Goal: Register for event/course: Register for event/course

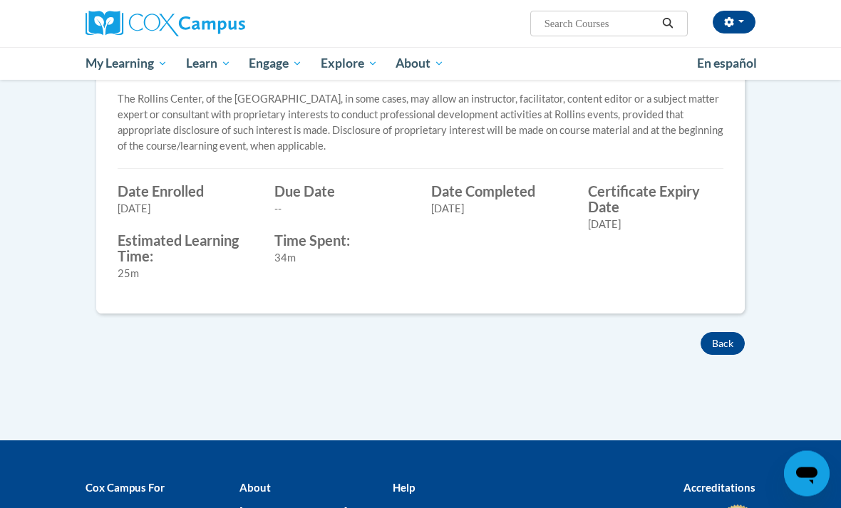
scroll to position [576, 0]
click at [722, 340] on button "Back" at bounding box center [722, 343] width 44 height 23
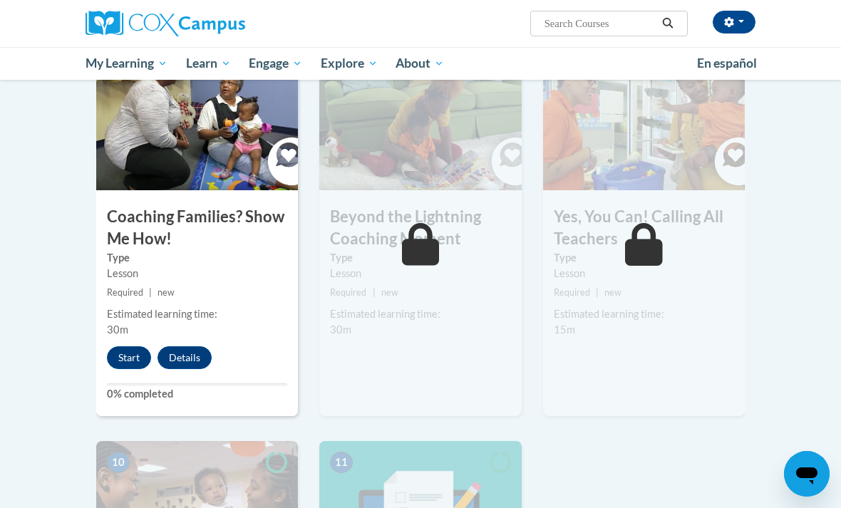
scroll to position [1205, 0]
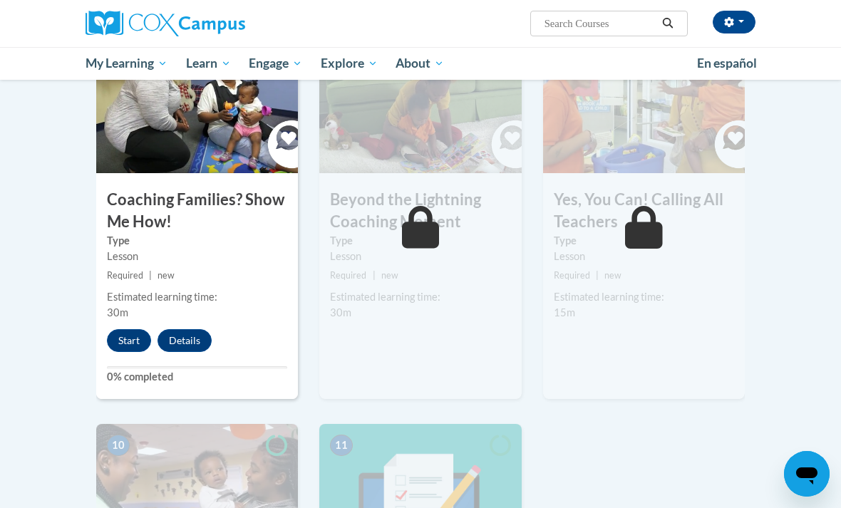
click at [354, 367] on div "8 Beyond the Lightning Coaching Moment Type Lesson Required | new Estimated lea…" at bounding box center [420, 215] width 202 height 368
click at [144, 338] on button "Start" at bounding box center [129, 340] width 44 height 23
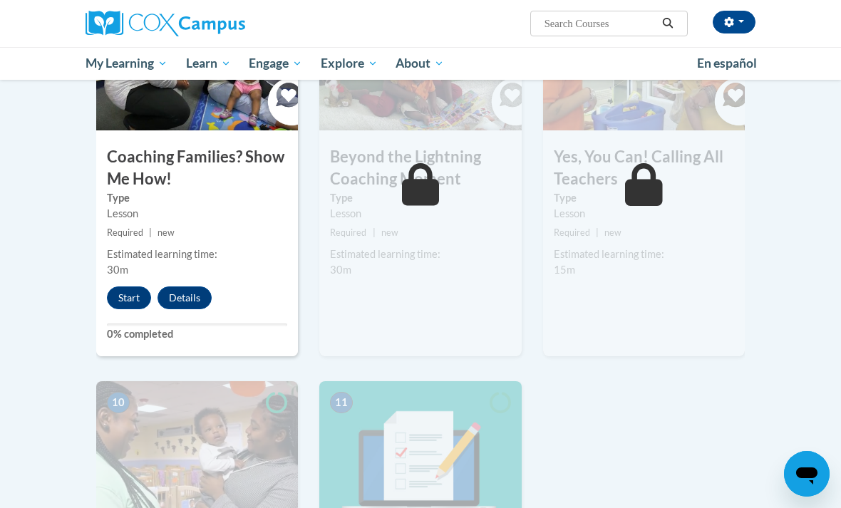
scroll to position [1250, 0]
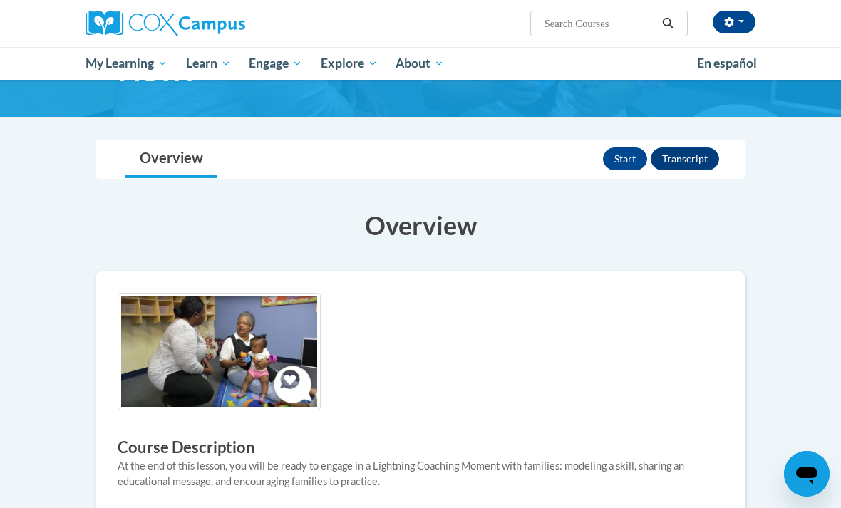
scroll to position [110, 0]
click at [611, 166] on button "Start" at bounding box center [625, 159] width 44 height 23
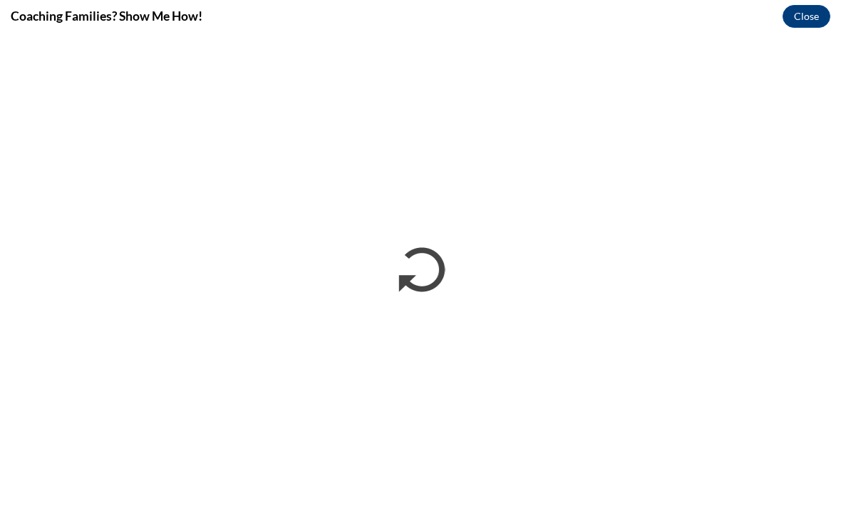
scroll to position [0, 0]
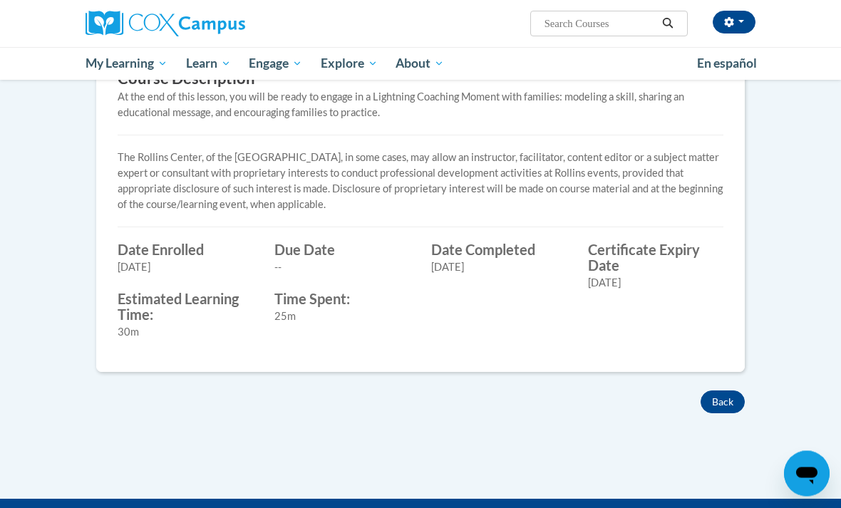
scroll to position [480, 0]
click at [722, 394] on button "Back" at bounding box center [722, 401] width 44 height 23
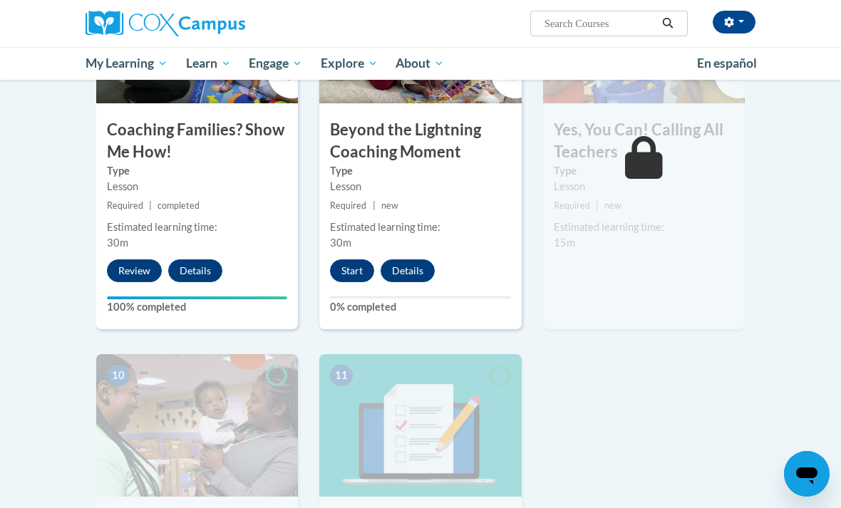
scroll to position [1280, 0]
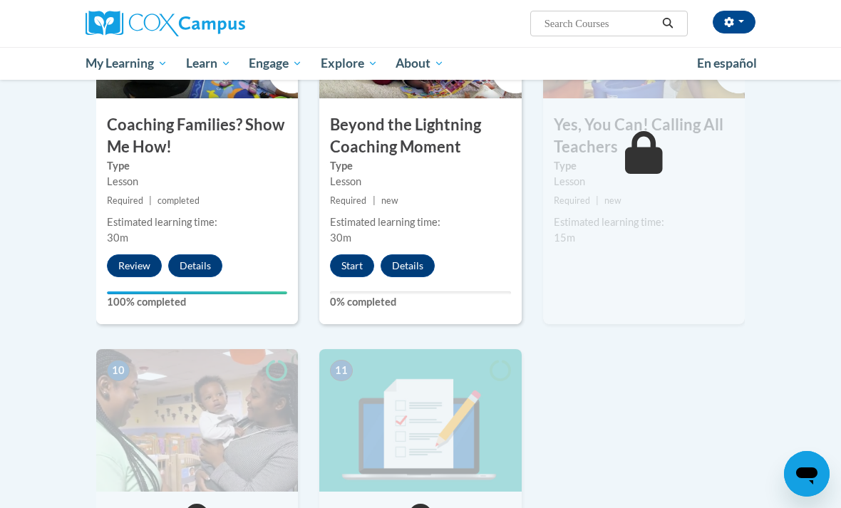
click at [349, 254] on button "Start" at bounding box center [352, 265] width 44 height 23
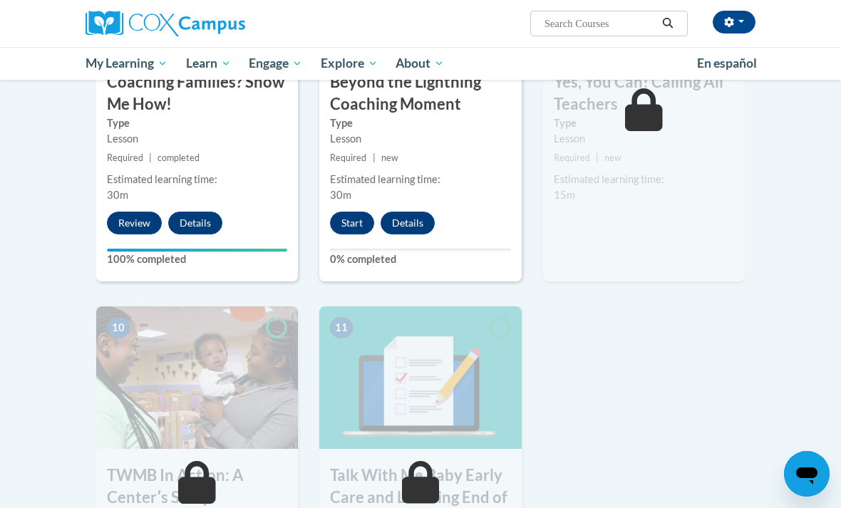
scroll to position [1325, 0]
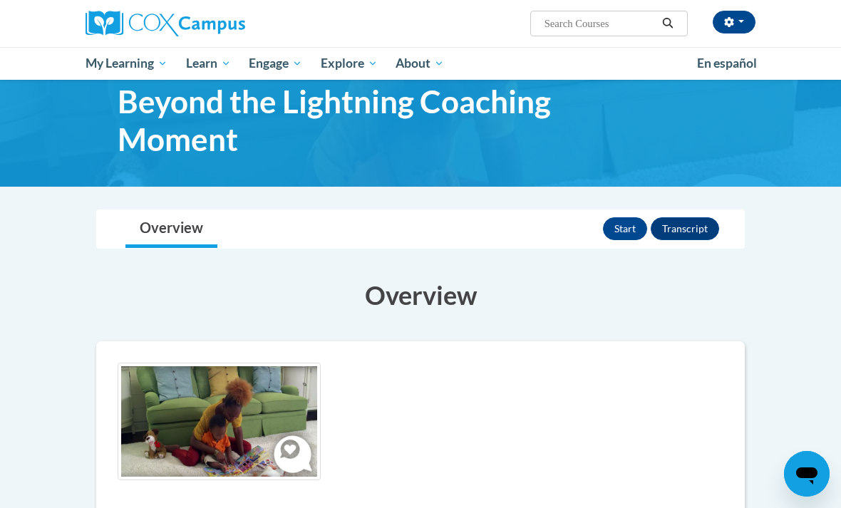
scroll to position [32, 0]
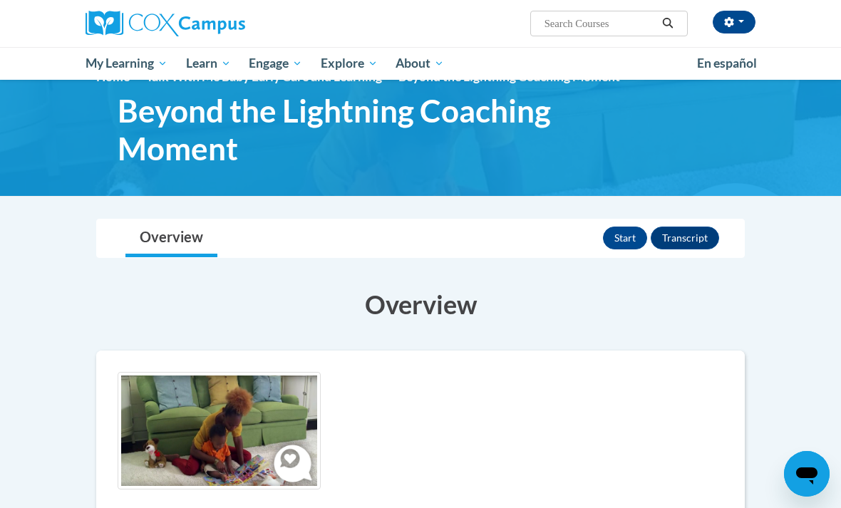
click at [616, 239] on button "Start" at bounding box center [625, 238] width 44 height 23
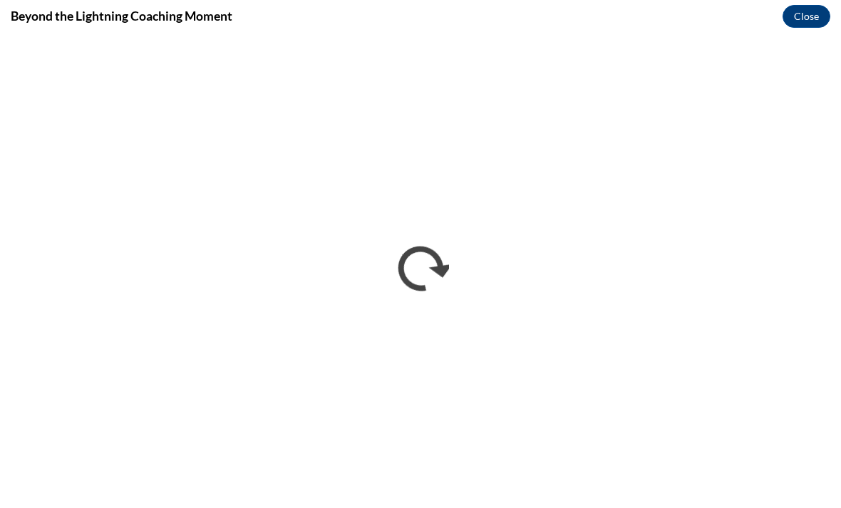
scroll to position [0, 0]
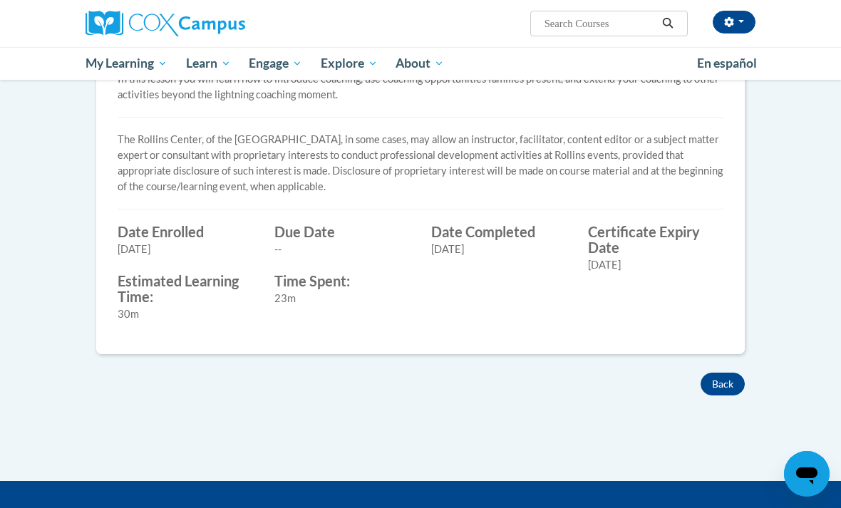
scroll to position [494, 0]
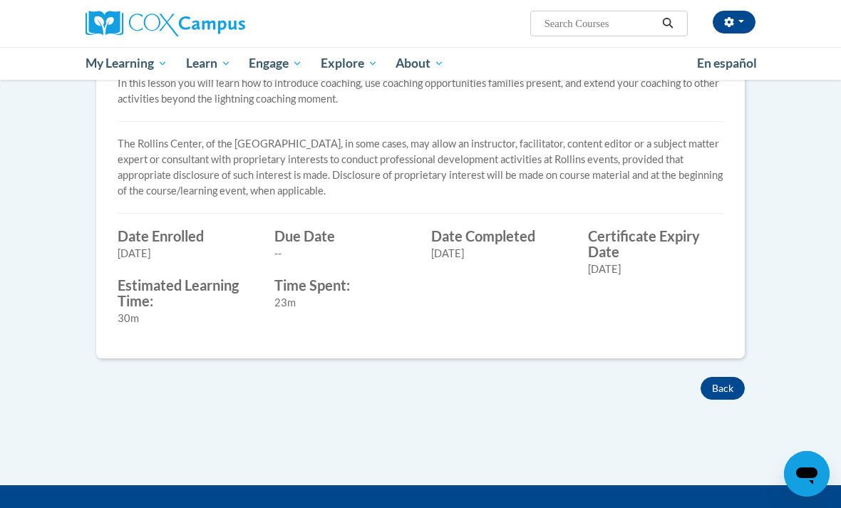
click at [715, 382] on button "Back" at bounding box center [722, 388] width 44 height 23
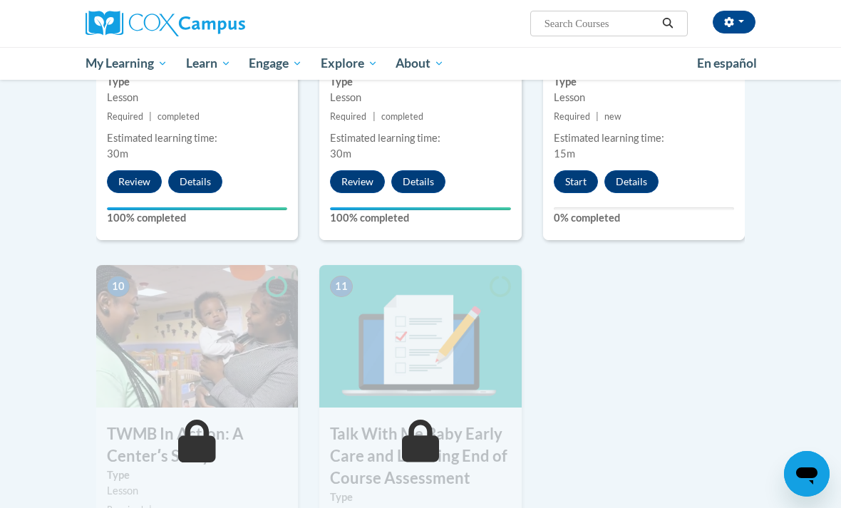
scroll to position [1342, 0]
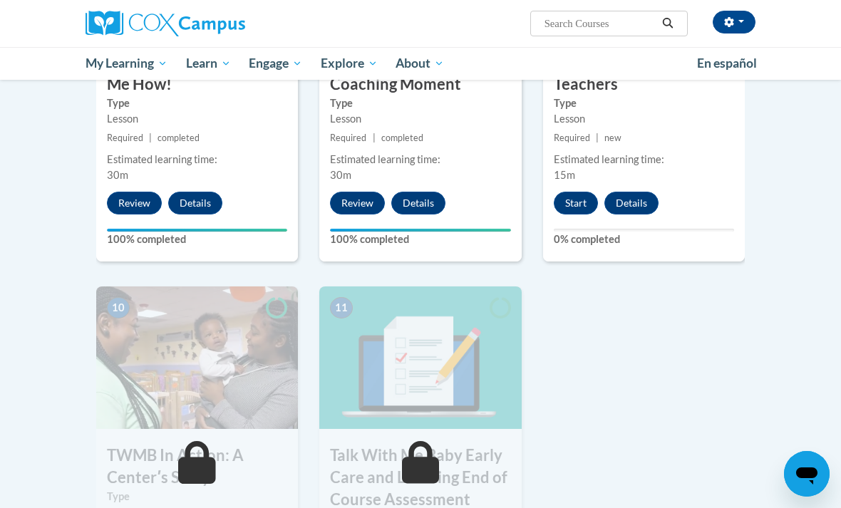
click at [581, 207] on button "Start" at bounding box center [576, 203] width 44 height 23
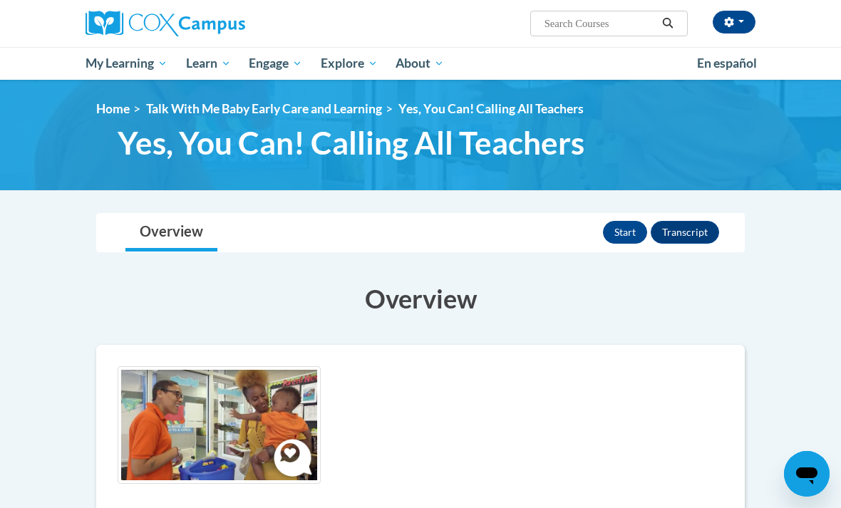
click at [614, 236] on button "Start" at bounding box center [625, 232] width 44 height 23
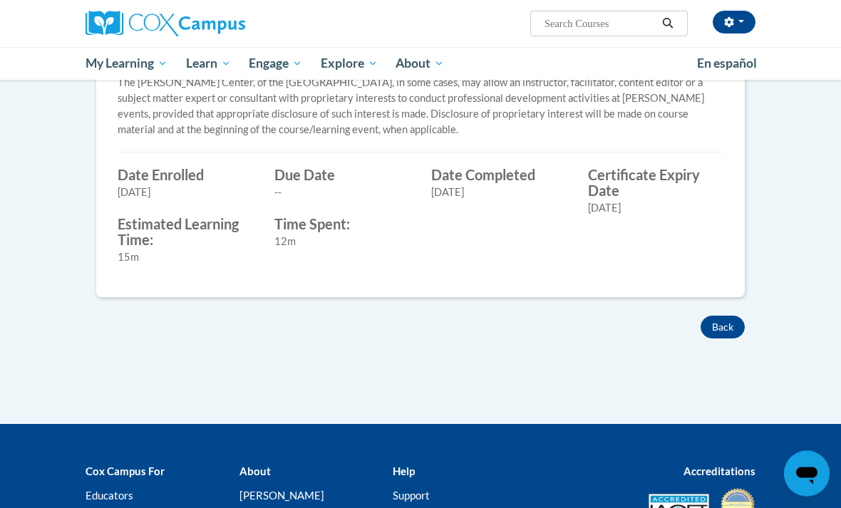
click at [712, 319] on button "Back" at bounding box center [722, 327] width 44 height 23
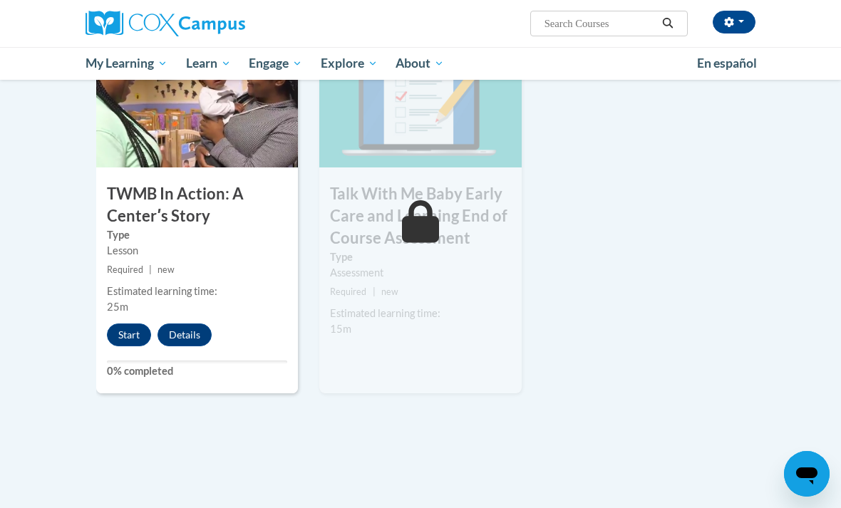
scroll to position [1605, 0]
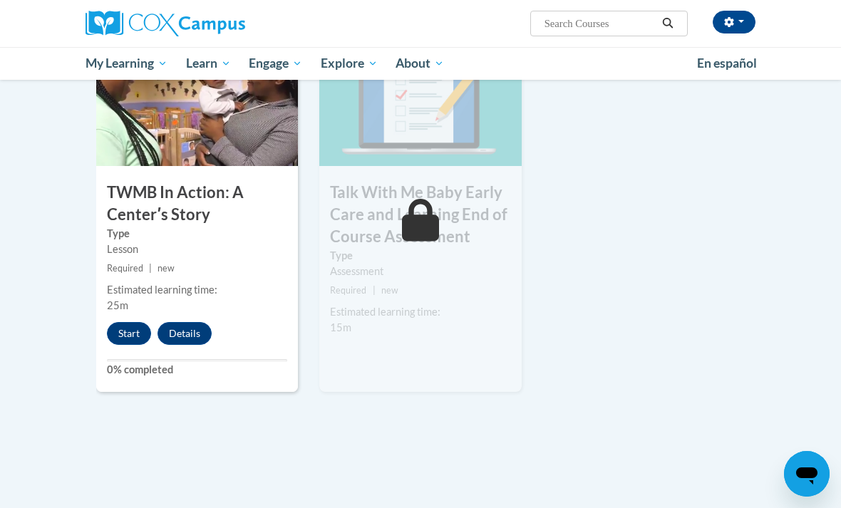
click at [130, 329] on button "Start" at bounding box center [129, 333] width 44 height 23
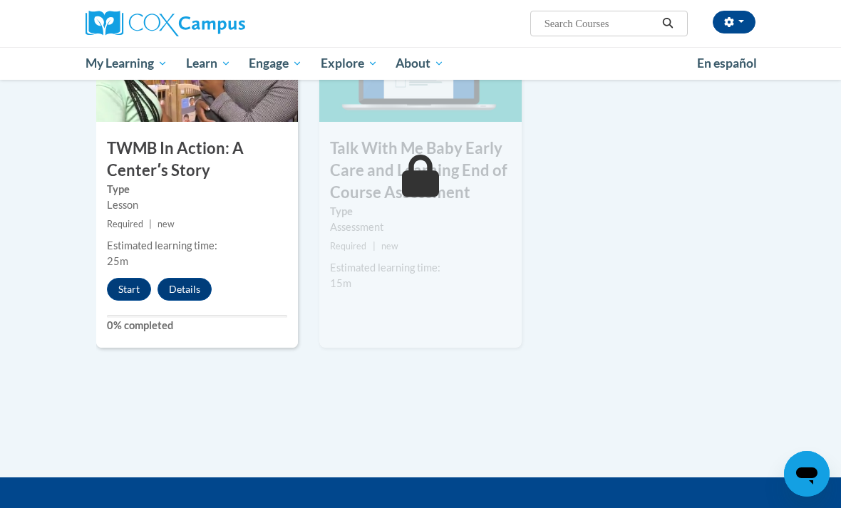
scroll to position [1651, 0]
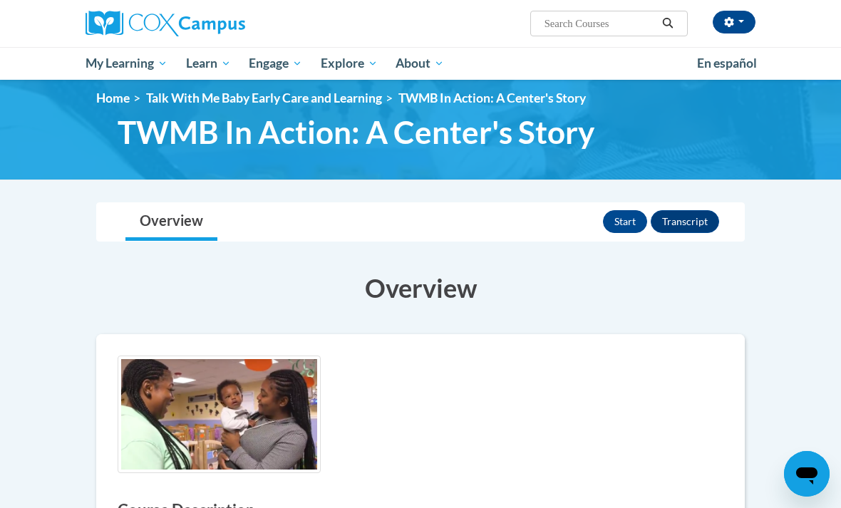
scroll to position [12, 0]
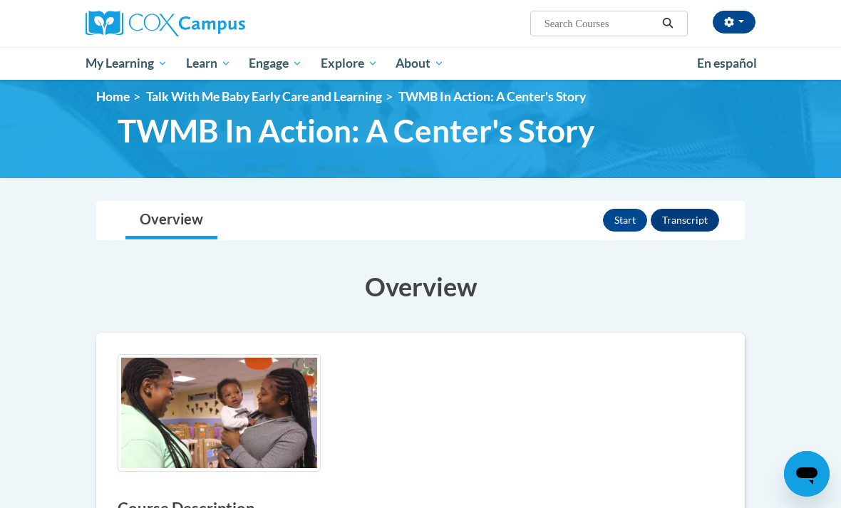
click at [617, 209] on button "Start" at bounding box center [625, 220] width 44 height 23
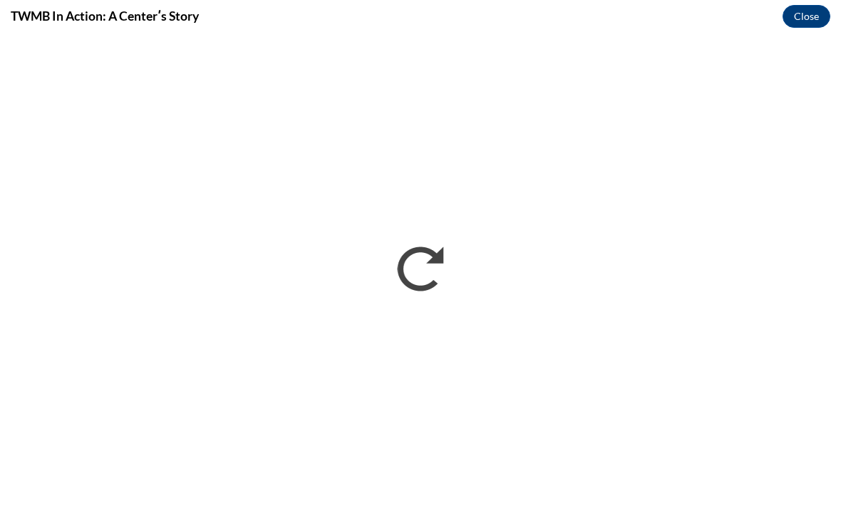
scroll to position [0, 0]
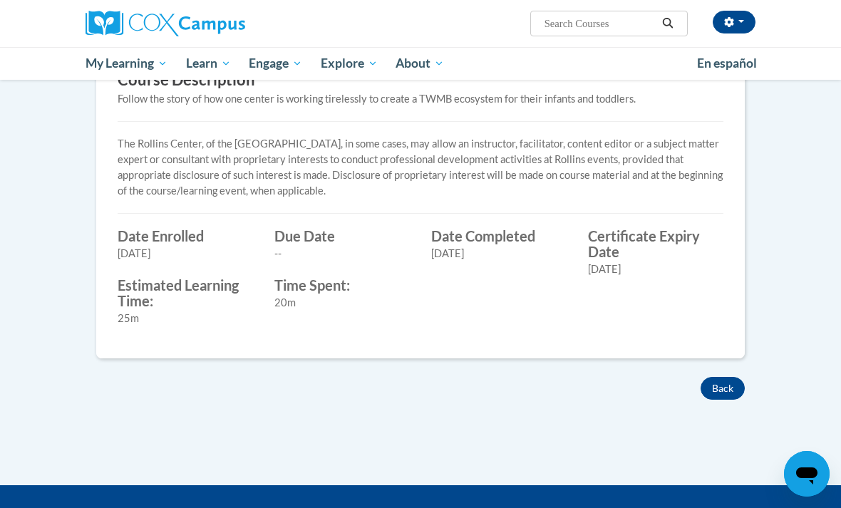
scroll to position [447, 0]
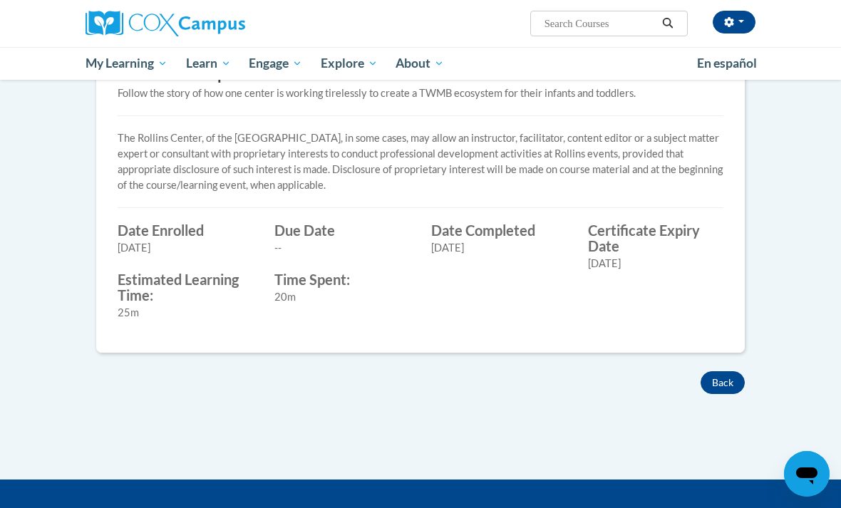
click at [719, 388] on button "Back" at bounding box center [722, 382] width 44 height 23
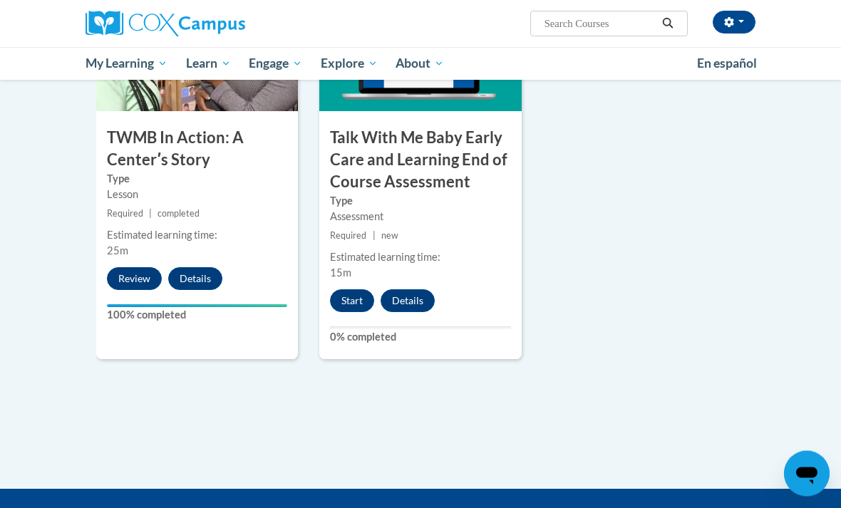
scroll to position [1654, 0]
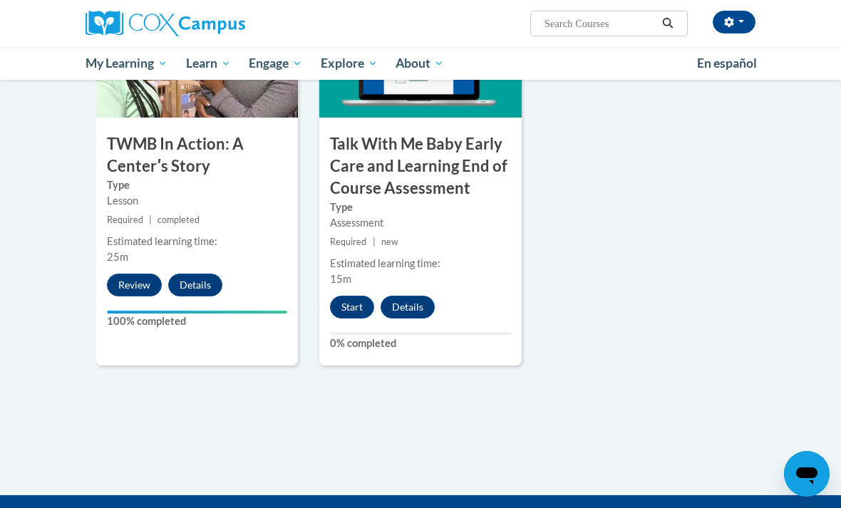
click at [345, 297] on button "Start" at bounding box center [352, 307] width 44 height 23
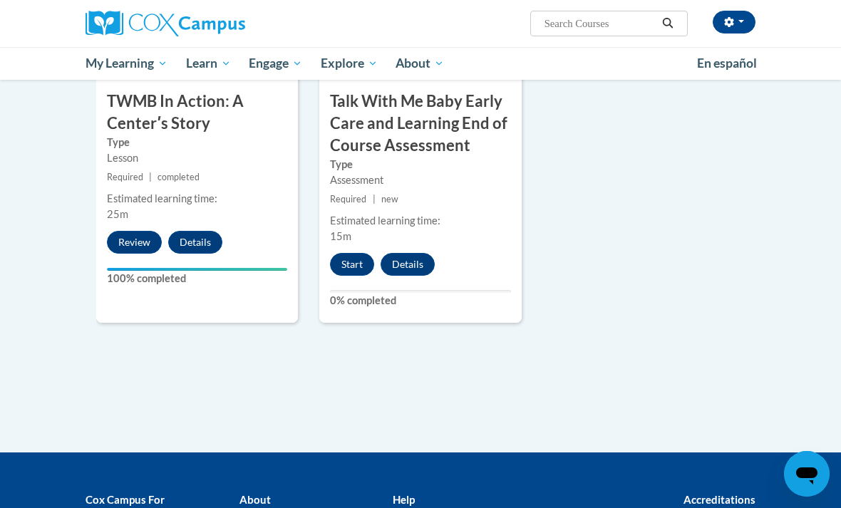
scroll to position [1699, 0]
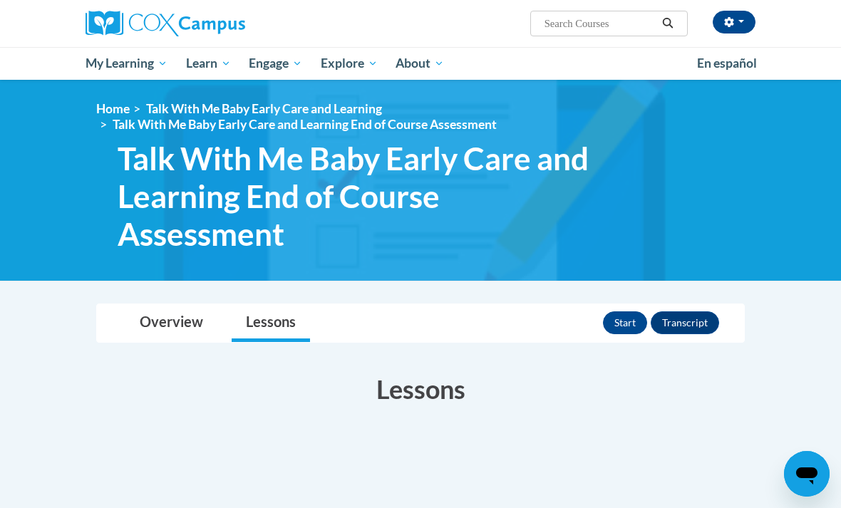
click at [611, 316] on button "Start" at bounding box center [625, 322] width 44 height 23
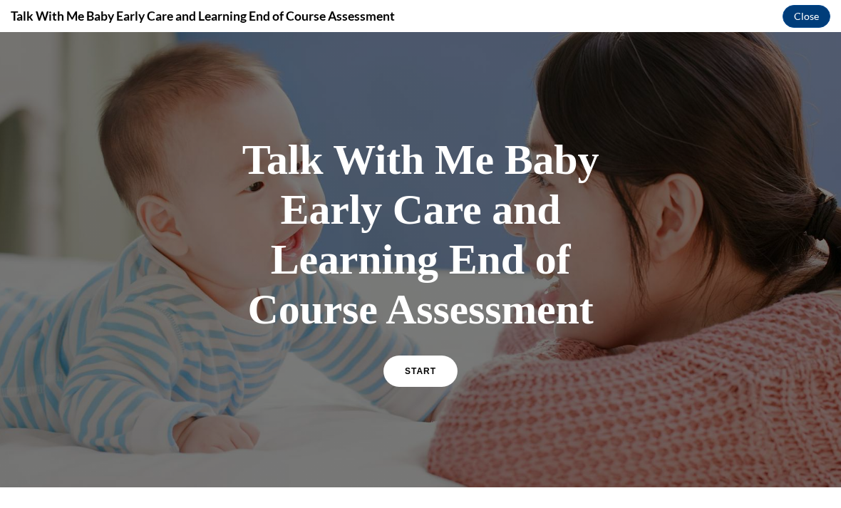
click at [408, 362] on link "START" at bounding box center [420, 371] width 74 height 31
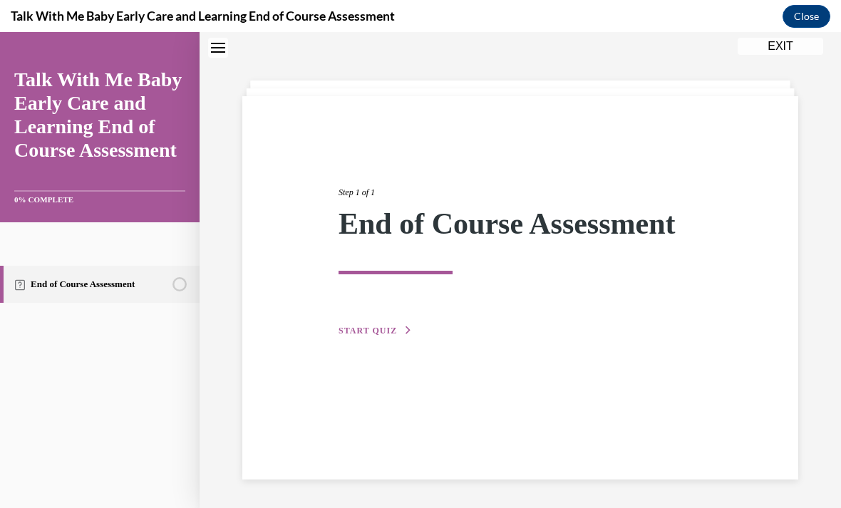
scroll to position [45, 0]
click at [367, 346] on div "Step 1 of 1 End of Course Assessment START QUIZ" at bounding box center [520, 287] width 556 height 383
click at [363, 336] on button "START QUIZ" at bounding box center [375, 330] width 74 height 13
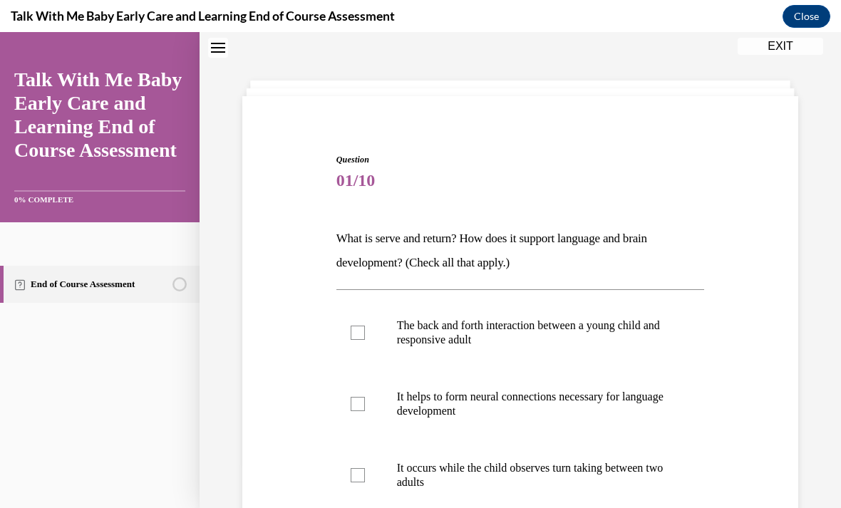
click at [337, 345] on label "The back and forth interaction between a young child and responsive adult" at bounding box center [520, 332] width 368 height 71
click at [351, 340] on input "The back and forth interaction between a young child and responsive adult" at bounding box center [358, 333] width 14 height 14
checkbox input "true"
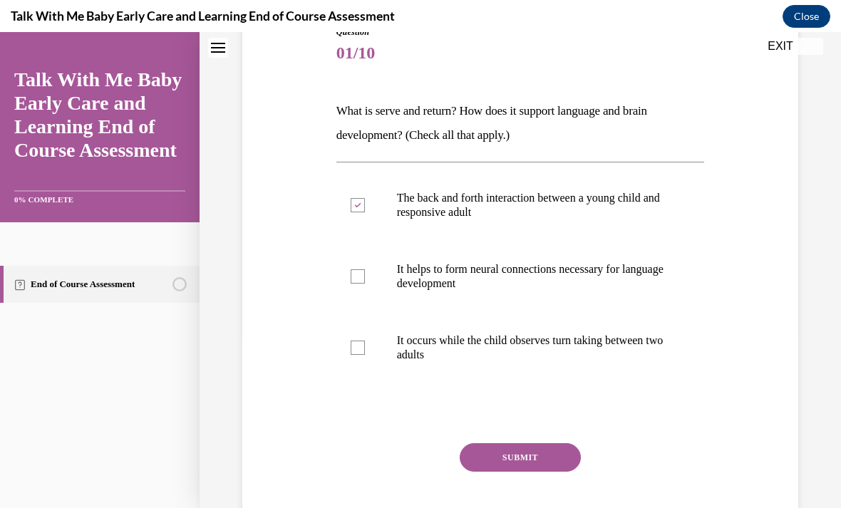
scroll to position [175, 0]
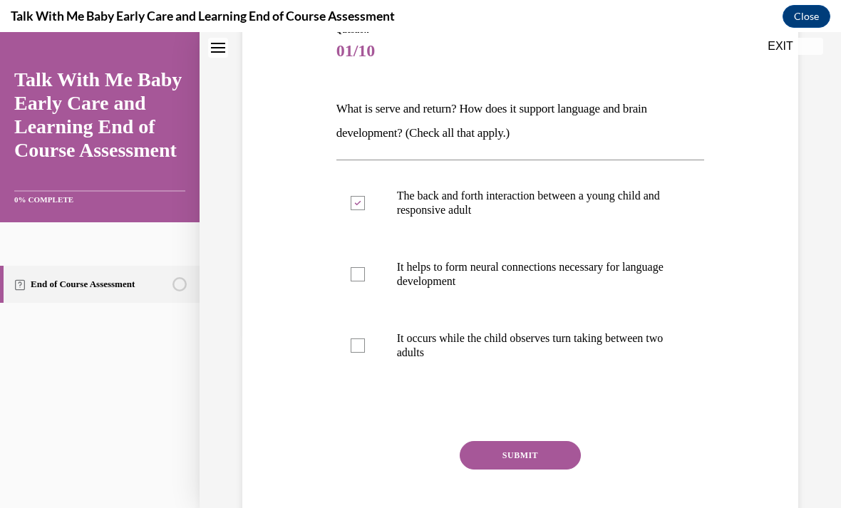
click at [352, 281] on div at bounding box center [358, 274] width 14 height 14
click at [352, 281] on input "It helps to form neural connections necessary for language development" at bounding box center [358, 274] width 14 height 14
checkbox input "true"
click at [507, 465] on button "SUBMIT" at bounding box center [520, 455] width 121 height 28
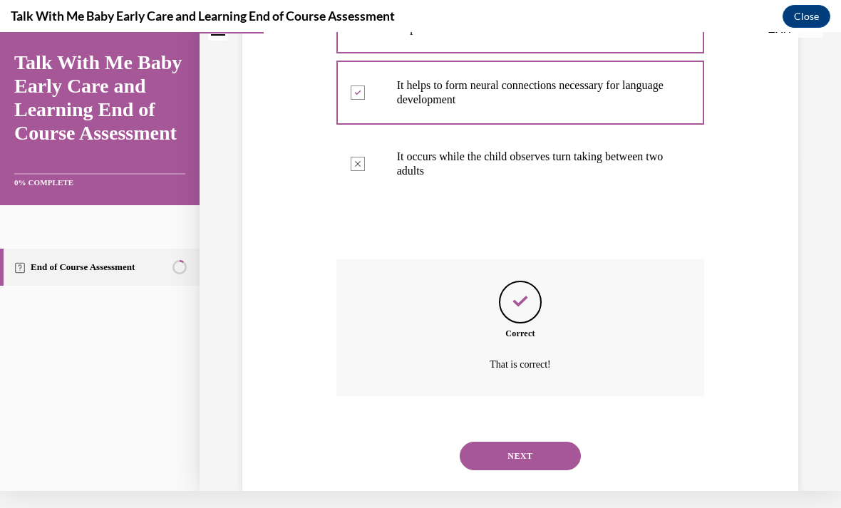
scroll to position [351, 0]
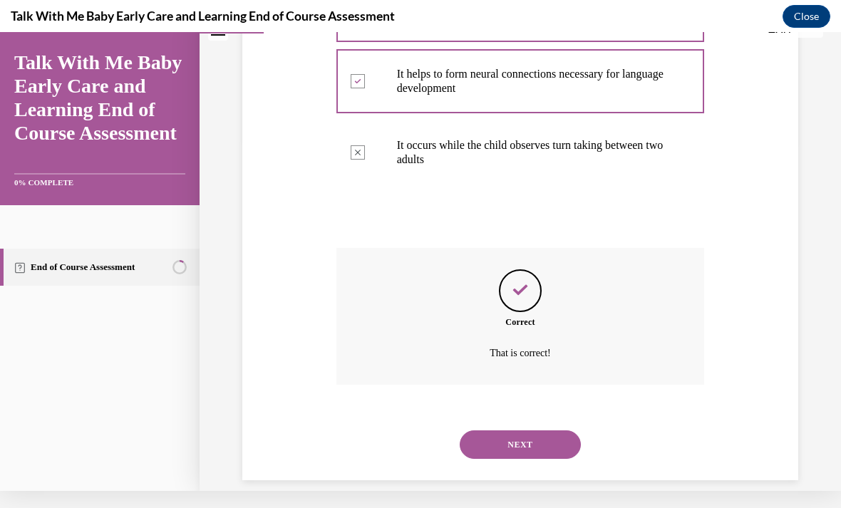
click at [499, 430] on button "NEXT" at bounding box center [520, 444] width 121 height 28
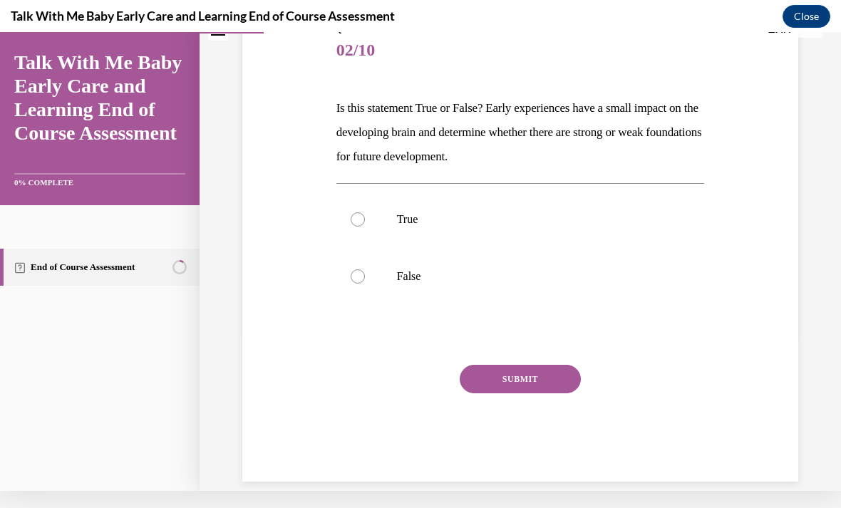
scroll to position [0, 0]
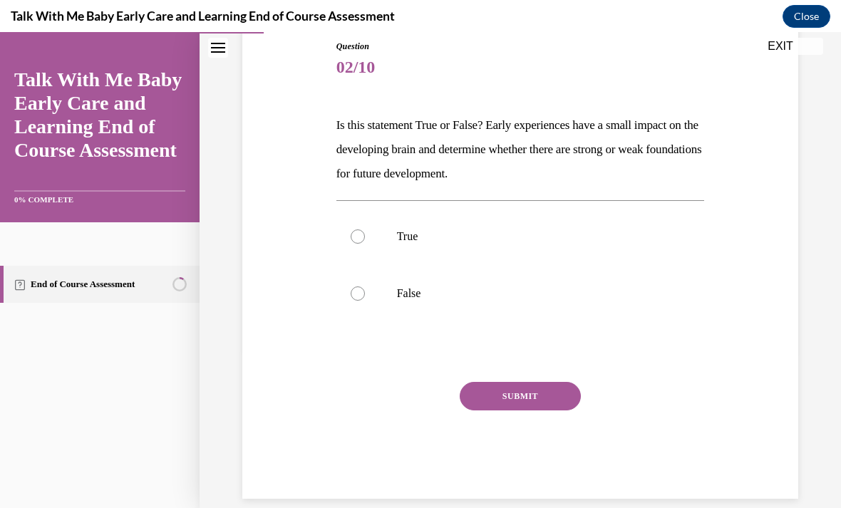
click at [341, 244] on label "True" at bounding box center [520, 236] width 368 height 57
click at [351, 244] on input "True" at bounding box center [358, 236] width 14 height 14
radio input "true"
click at [491, 402] on button "SUBMIT" at bounding box center [520, 396] width 121 height 28
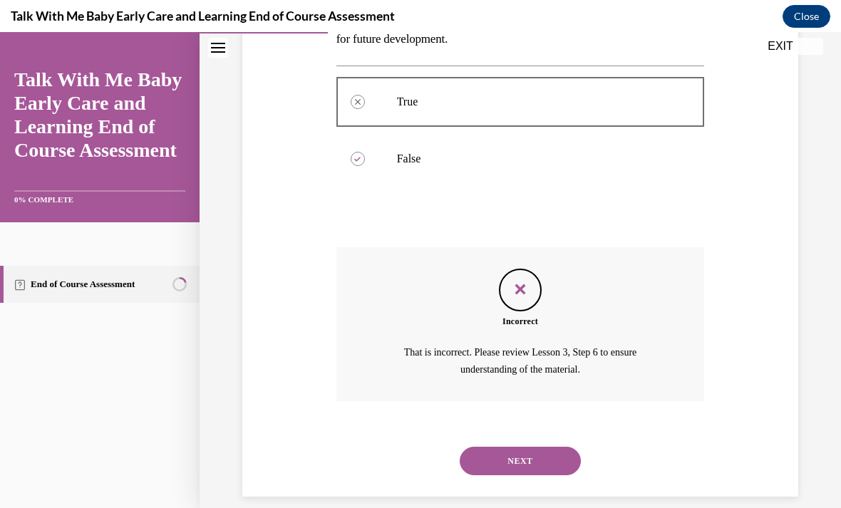
scroll to position [291, 0]
click at [503, 448] on button "NEXT" at bounding box center [520, 462] width 121 height 28
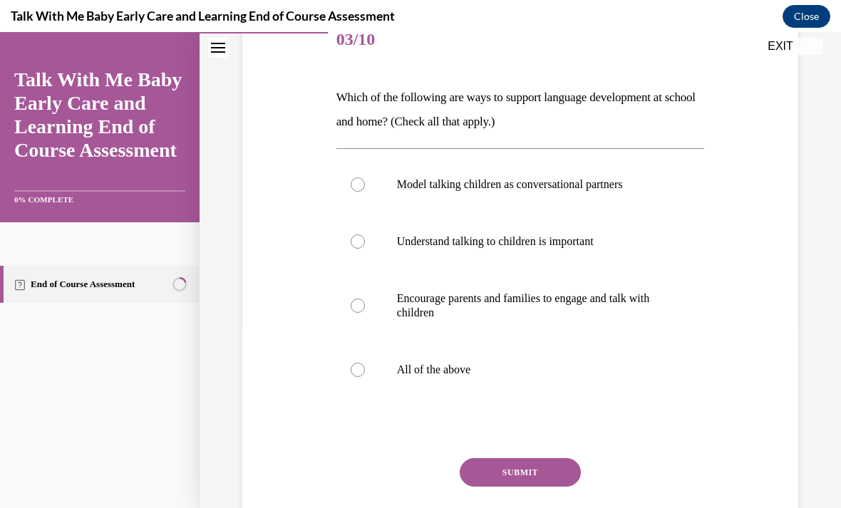
scroll to position [192, 0]
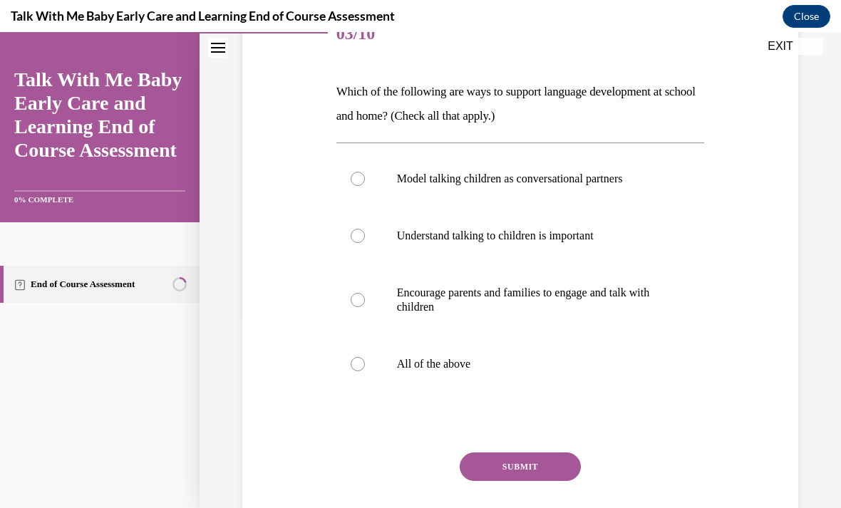
click at [338, 365] on label "All of the above" at bounding box center [520, 364] width 368 height 57
click at [351, 365] on input "All of the above" at bounding box center [358, 364] width 14 height 14
radio input "true"
click at [484, 480] on button "SUBMIT" at bounding box center [520, 466] width 121 height 28
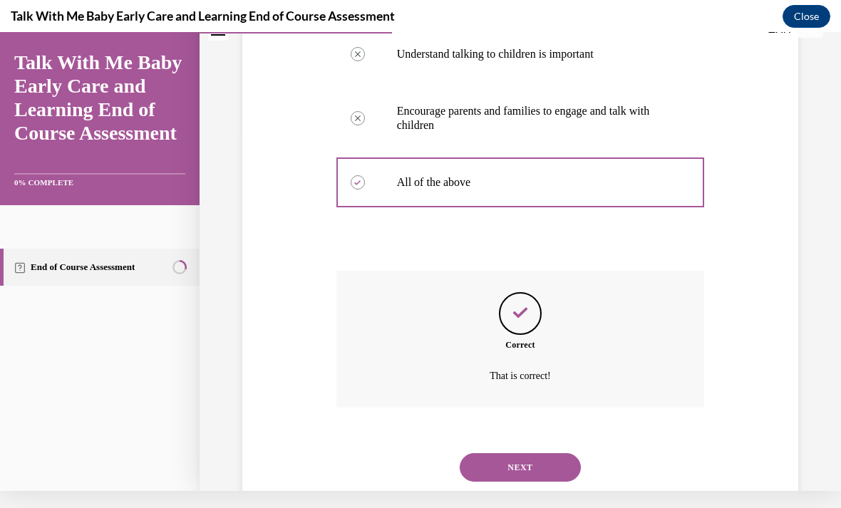
scroll to position [379, 0]
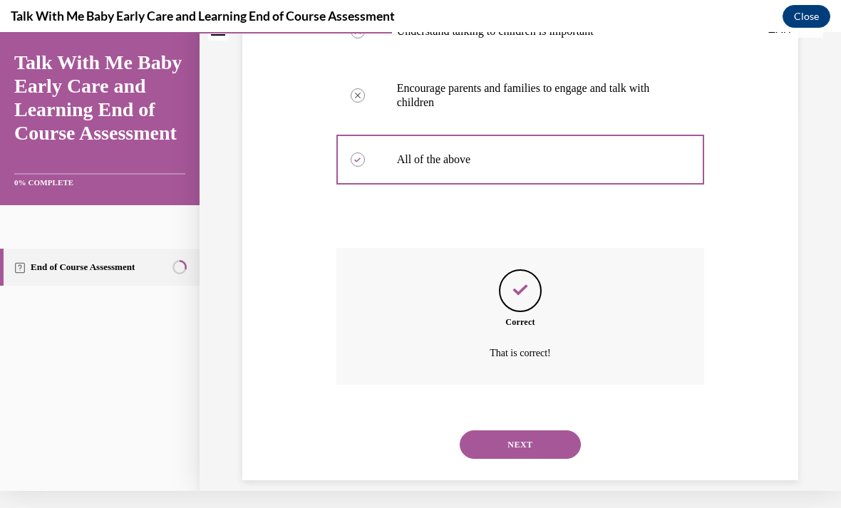
click at [507, 430] on button "NEXT" at bounding box center [520, 444] width 121 height 28
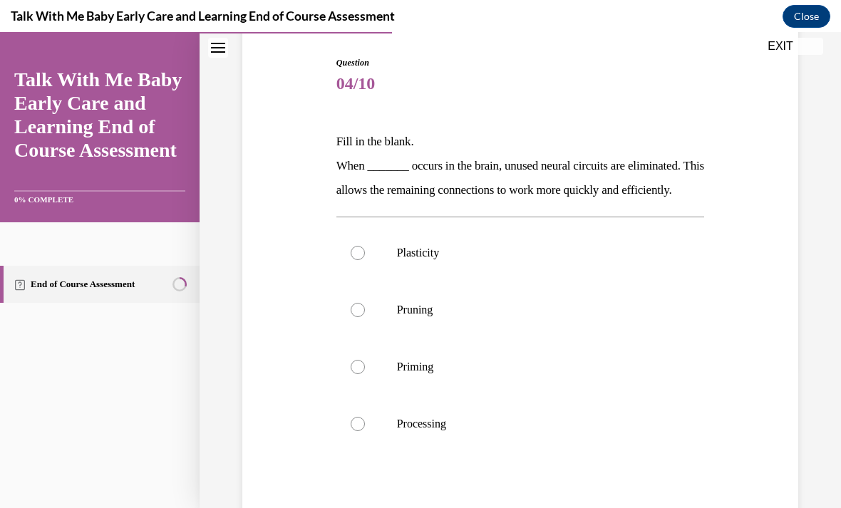
scroll to position [148, 0]
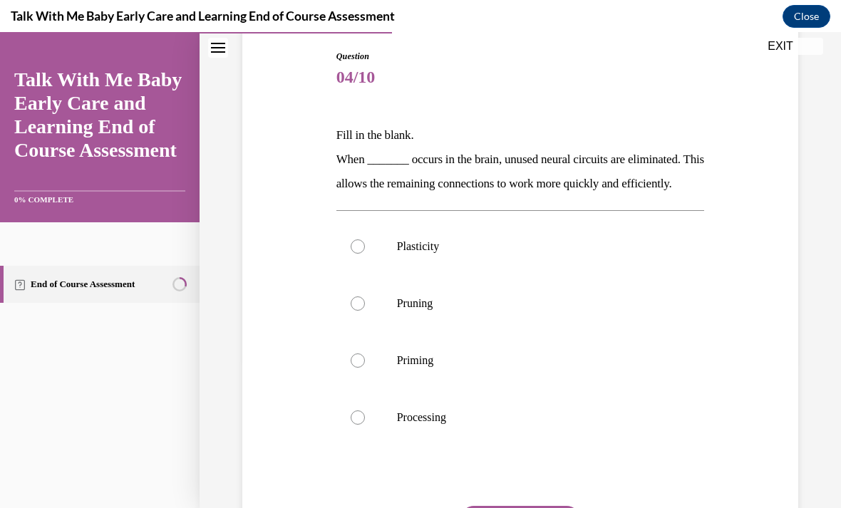
click at [343, 441] on label "Processing" at bounding box center [520, 417] width 368 height 57
click at [351, 425] on input "Processing" at bounding box center [358, 417] width 14 height 14
radio input "true"
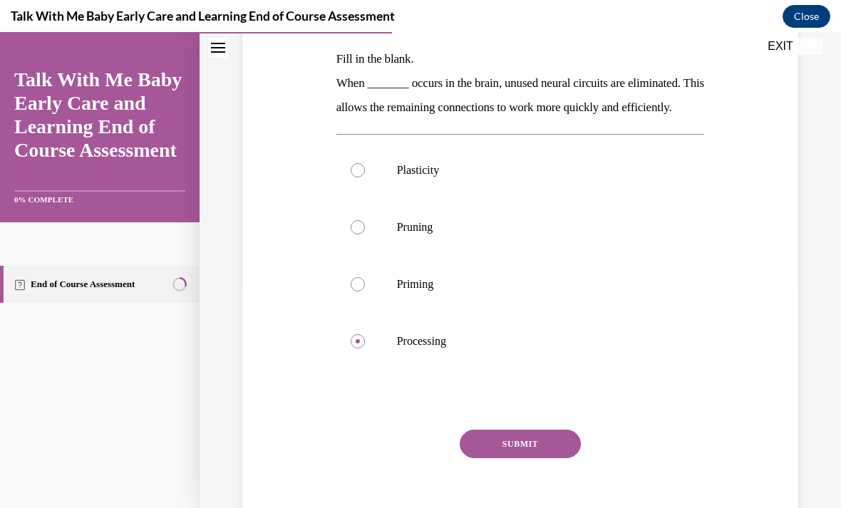
click at [492, 458] on button "SUBMIT" at bounding box center [520, 444] width 121 height 28
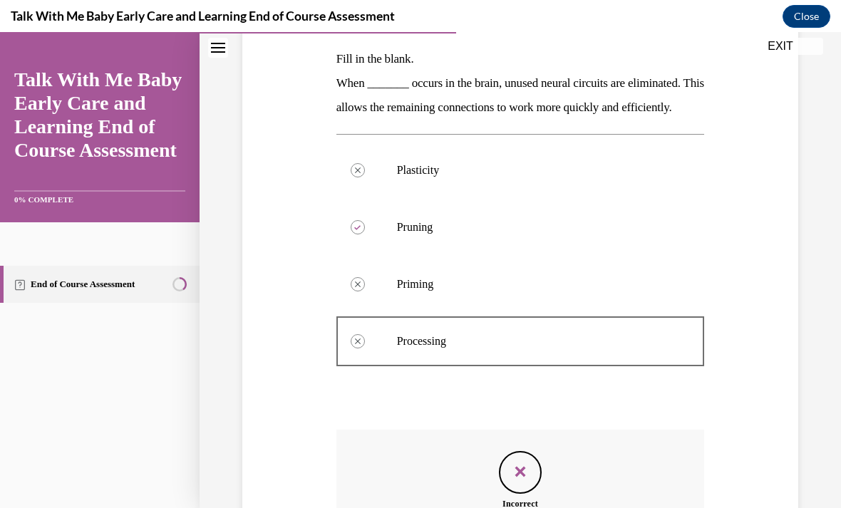
scroll to position [17, 0]
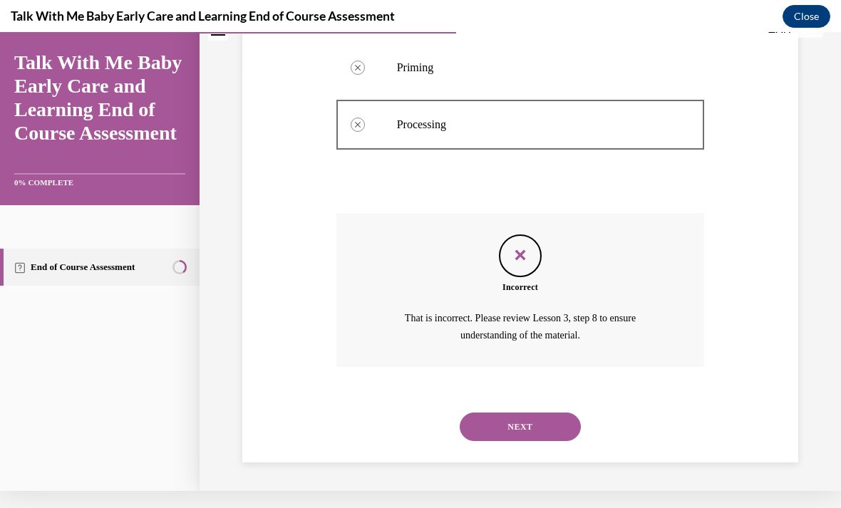
click at [472, 427] on button "NEXT" at bounding box center [520, 427] width 121 height 28
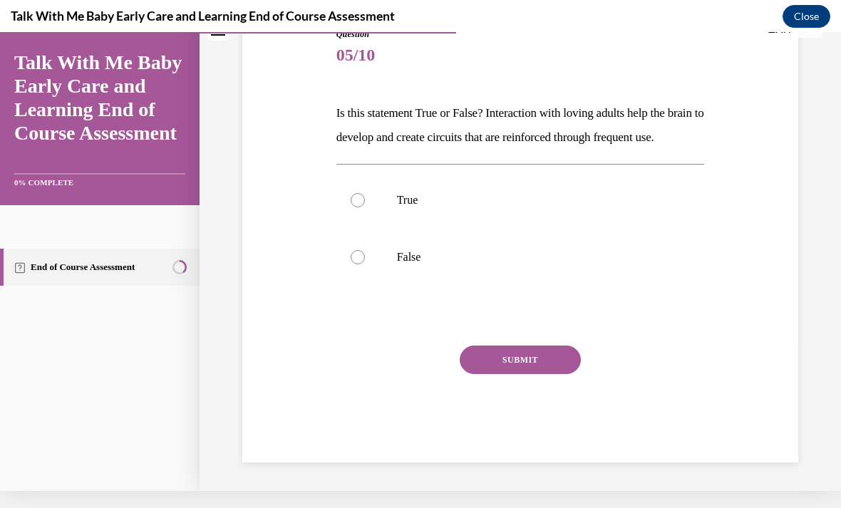
scroll to position [0, 0]
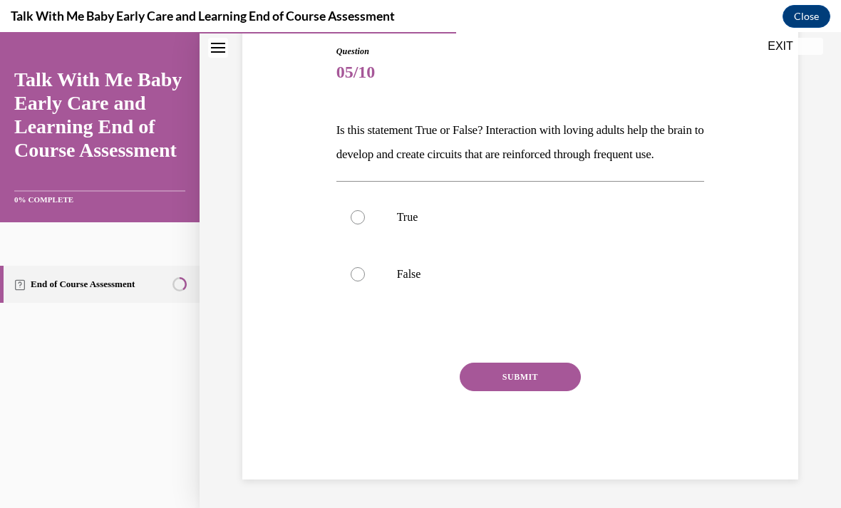
click at [351, 224] on div at bounding box center [358, 217] width 14 height 14
click at [351, 224] on input "True" at bounding box center [358, 217] width 14 height 14
radio input "true"
click at [491, 391] on button "SUBMIT" at bounding box center [520, 377] width 121 height 28
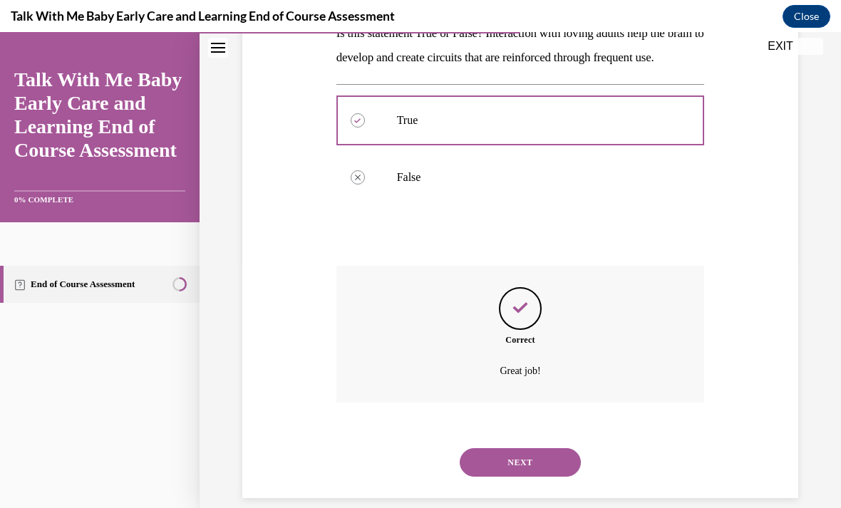
scroll to position [275, 0]
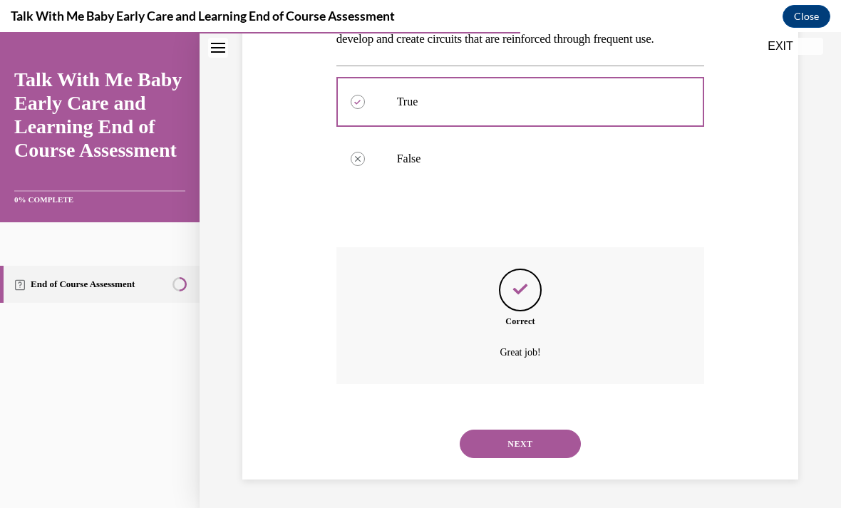
click at [493, 452] on button "NEXT" at bounding box center [520, 444] width 121 height 28
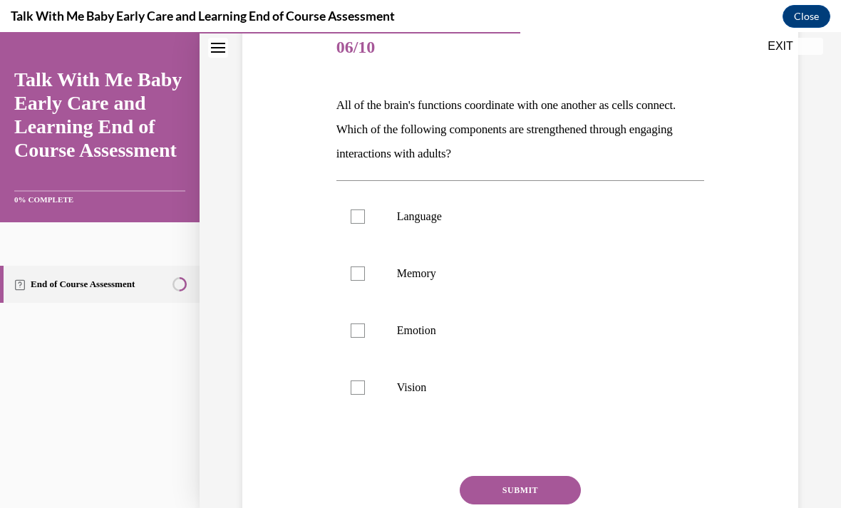
scroll to position [178, 0]
click at [329, 182] on div "Question 06/10 All of the brain's functions coordinate with one another as cell…" at bounding box center [520, 285] width 563 height 616
click at [348, 206] on label "Language" at bounding box center [520, 216] width 368 height 57
click at [351, 209] on input "Language" at bounding box center [358, 216] width 14 height 14
checkbox input "true"
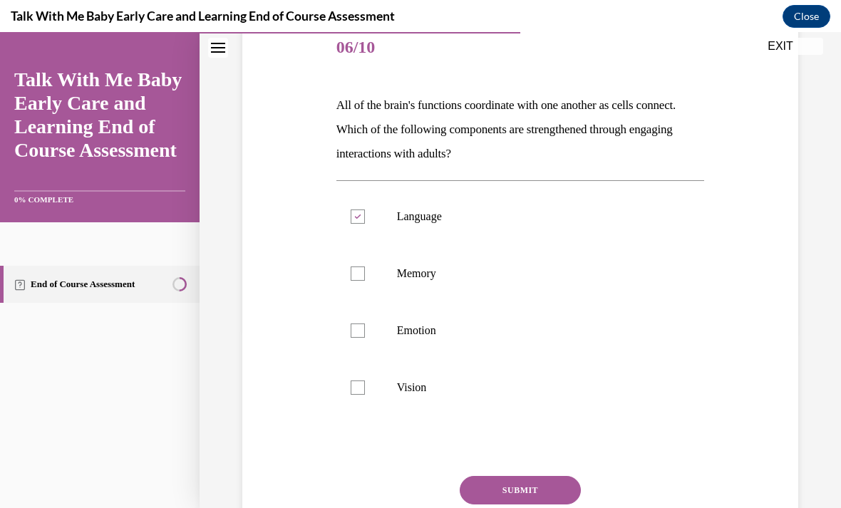
click at [342, 264] on label "Memory" at bounding box center [520, 273] width 368 height 57
click at [351, 266] on input "Memory" at bounding box center [358, 273] width 14 height 14
checkbox input "true"
click at [353, 337] on div at bounding box center [358, 330] width 14 height 14
click at [353, 337] on input "Emotion" at bounding box center [358, 330] width 14 height 14
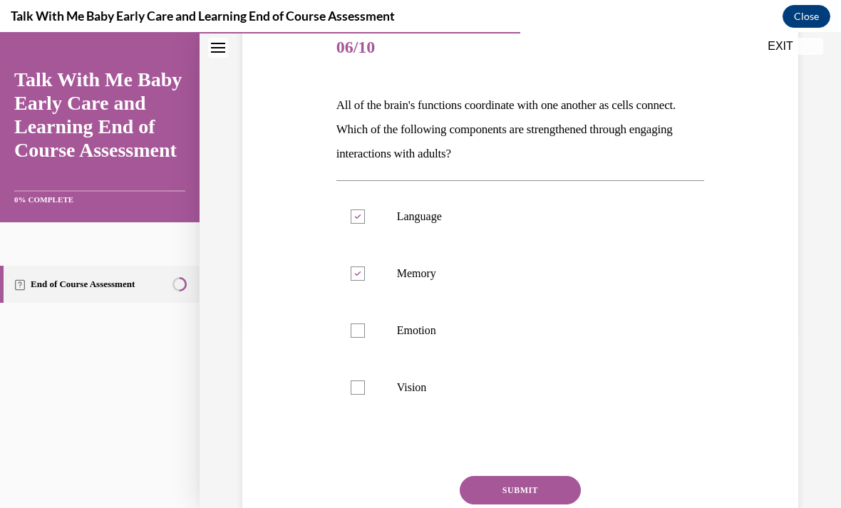
checkbox input "true"
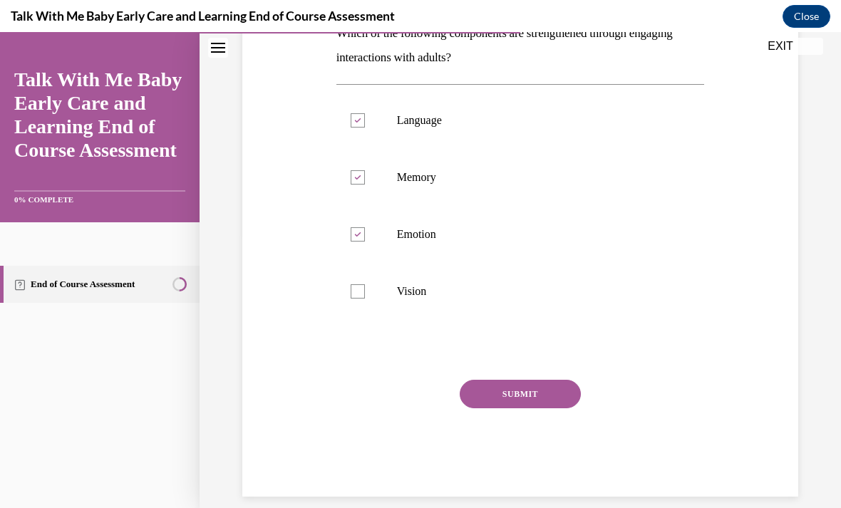
click at [484, 388] on button "SUBMIT" at bounding box center [520, 394] width 121 height 28
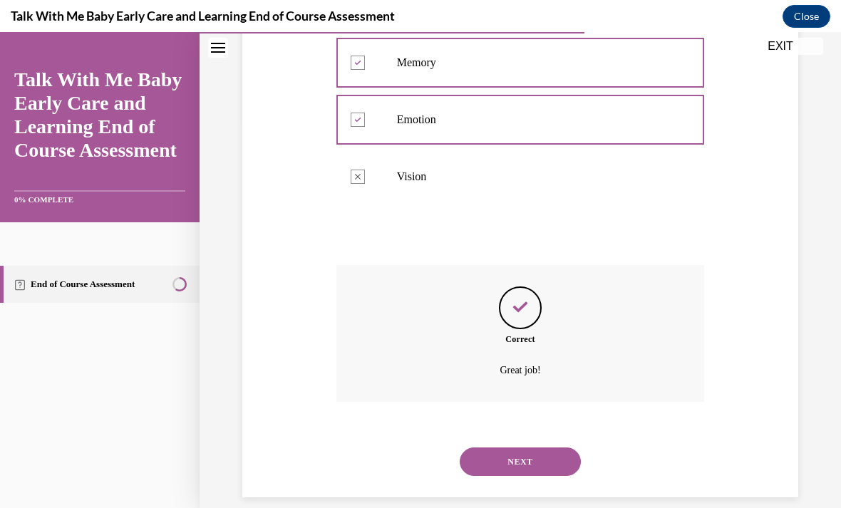
click at [485, 447] on button "NEXT" at bounding box center [520, 461] width 121 height 28
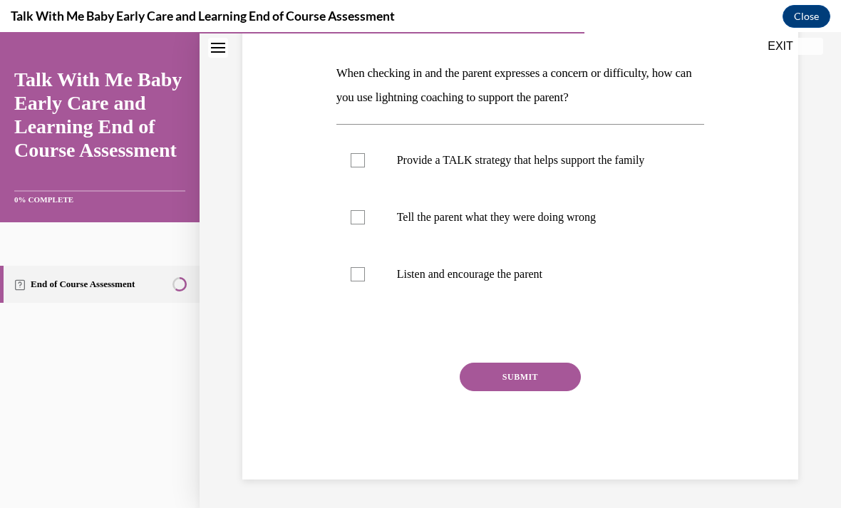
scroll to position [158, 0]
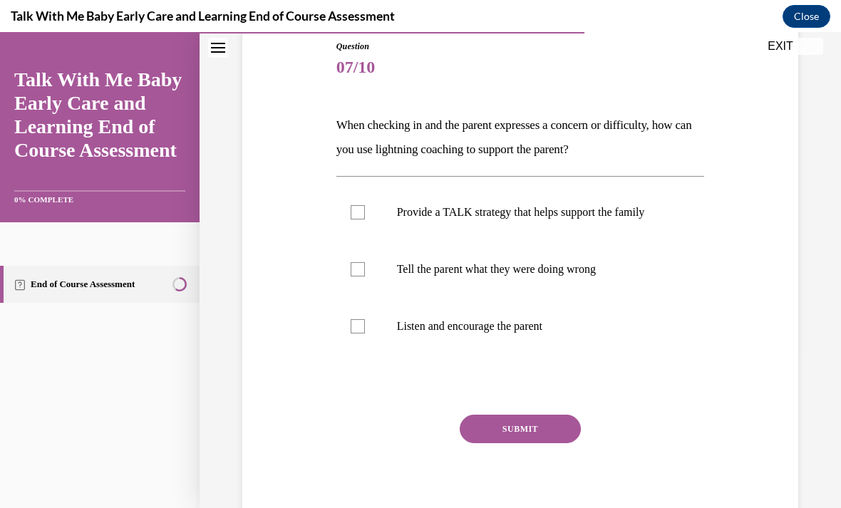
click at [346, 337] on label "Listen and encourage the parent" at bounding box center [520, 326] width 368 height 57
click at [351, 333] on input "Listen and encourage the parent" at bounding box center [358, 326] width 14 height 14
checkbox input "true"
click at [351, 211] on div at bounding box center [358, 212] width 14 height 14
click at [351, 211] on input "Provide a TALK strategy that helps support the family" at bounding box center [358, 212] width 14 height 14
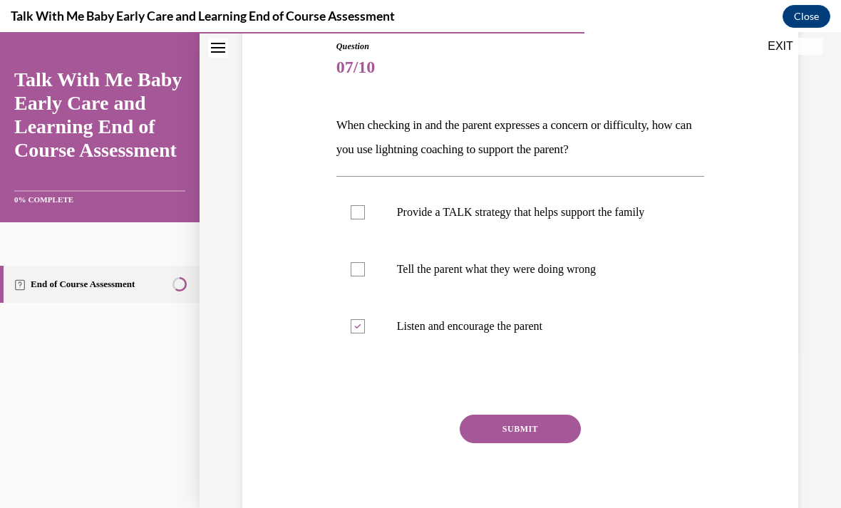
checkbox input "true"
click at [477, 432] on button "SUBMIT" at bounding box center [520, 429] width 121 height 28
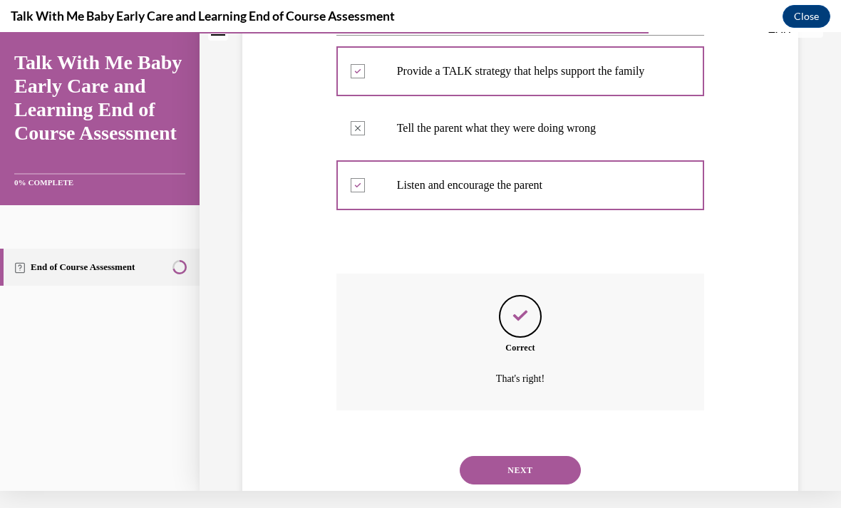
scroll to position [308, 0]
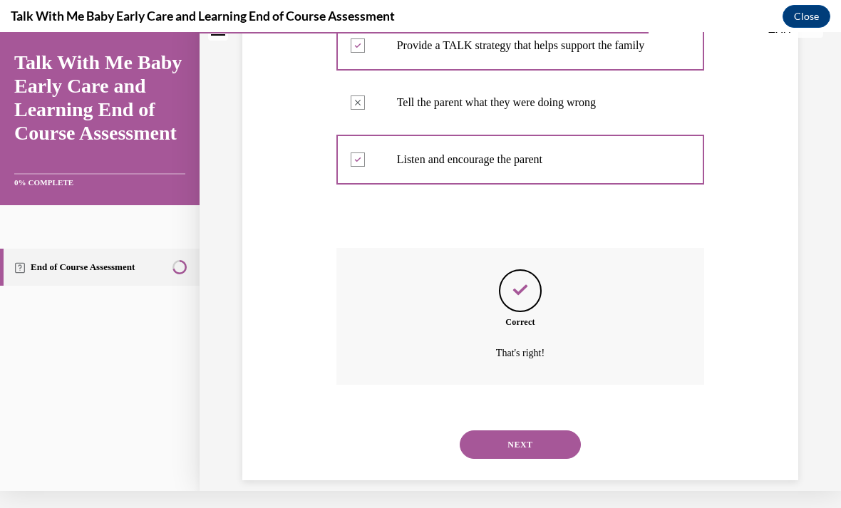
click at [490, 430] on button "NEXT" at bounding box center [520, 444] width 121 height 28
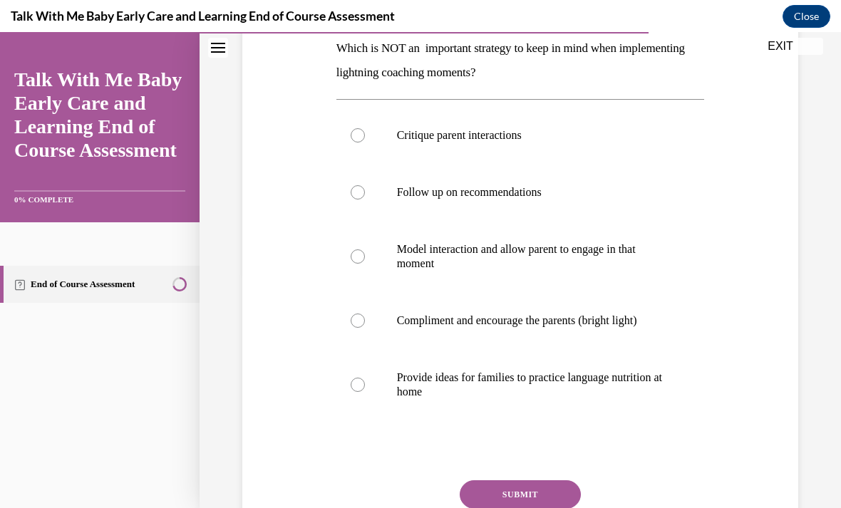
scroll to position [237, 0]
click at [355, 130] on div at bounding box center [358, 134] width 14 height 14
click at [355, 130] on input "Critique parent interactions" at bounding box center [358, 134] width 14 height 14
radio input "true"
click at [506, 499] on button "SUBMIT" at bounding box center [520, 493] width 121 height 28
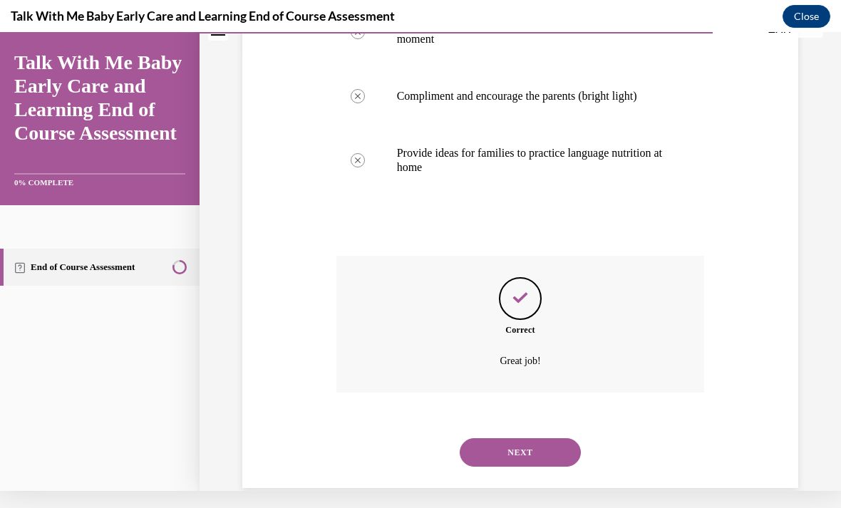
scroll to position [450, 0]
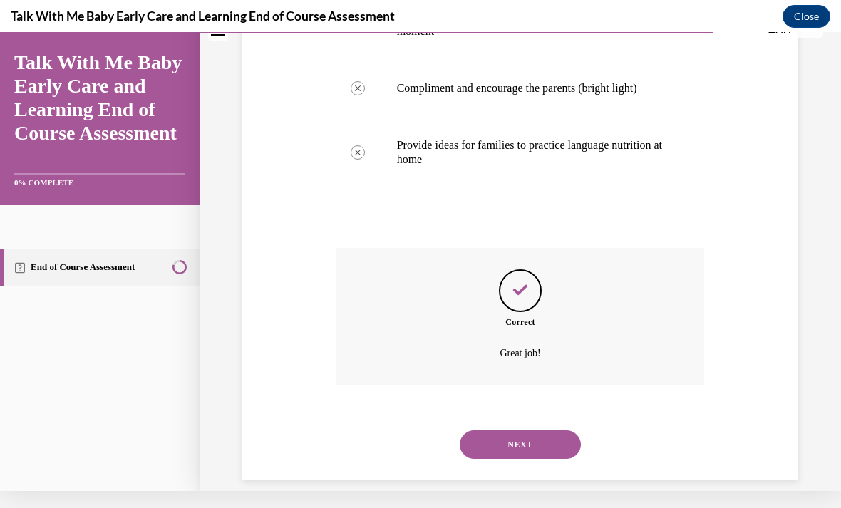
click at [503, 435] on button "NEXT" at bounding box center [520, 444] width 121 height 28
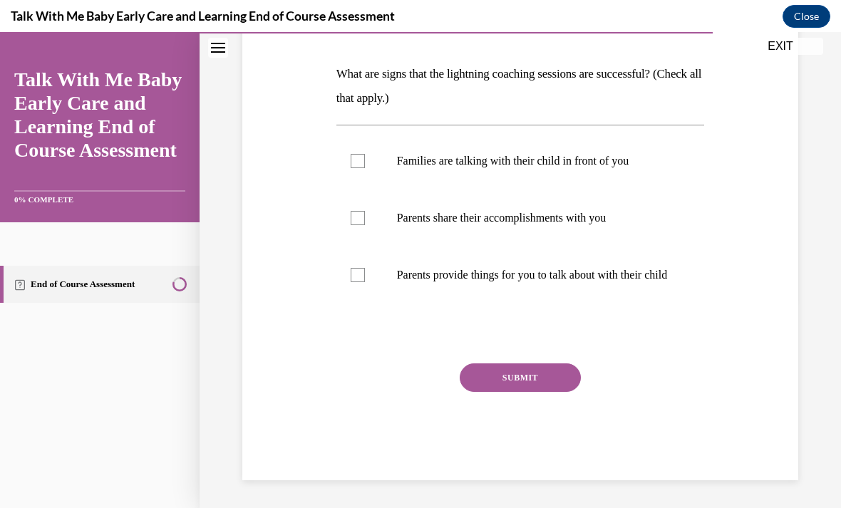
scroll to position [207, 0]
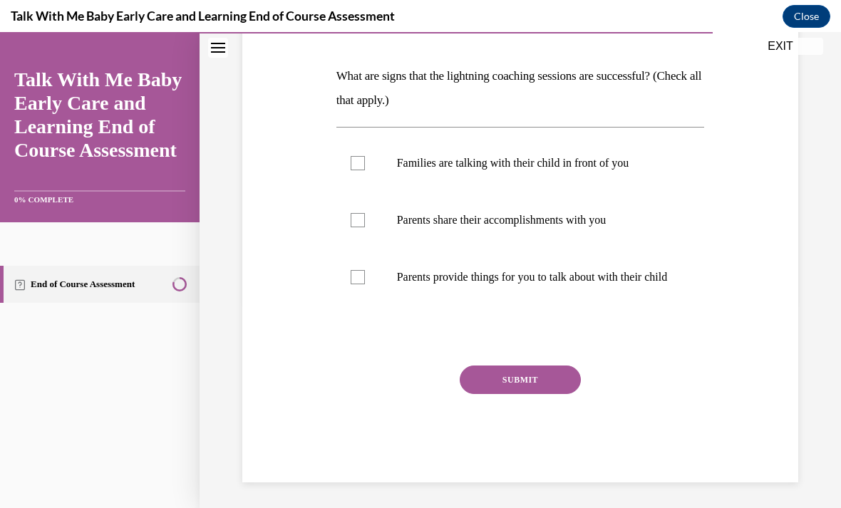
click at [329, 287] on div "Question 09/10 What are signs that the lightning coaching sessions are successf…" at bounding box center [520, 215] width 563 height 534
click at [350, 162] on label "Families are talking with their child in front of you" at bounding box center [520, 163] width 368 height 57
click at [351, 162] on input "Families are talking with their child in front of you" at bounding box center [358, 163] width 14 height 14
checkbox input "true"
click at [346, 219] on label "Parents share their accomplishments with you" at bounding box center [520, 220] width 368 height 57
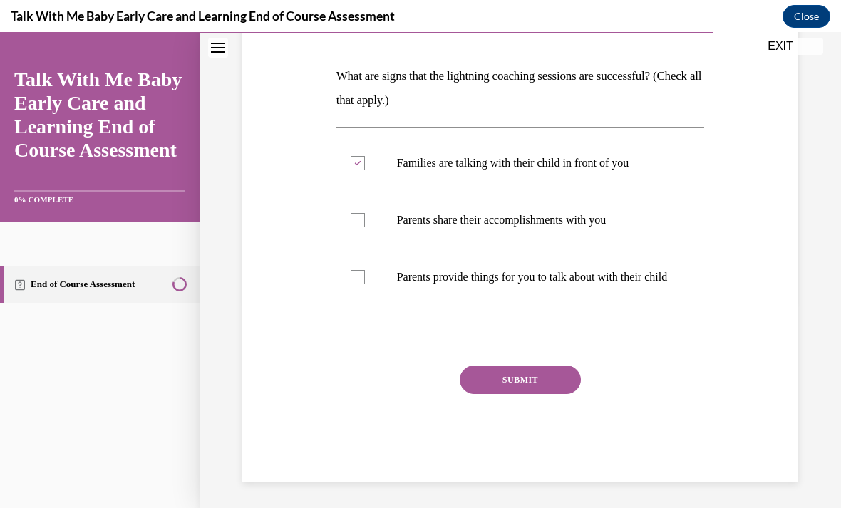
click at [351, 219] on input "Parents share their accomplishments with you" at bounding box center [358, 220] width 14 height 14
checkbox input "true"
click at [505, 392] on button "SUBMIT" at bounding box center [520, 380] width 121 height 28
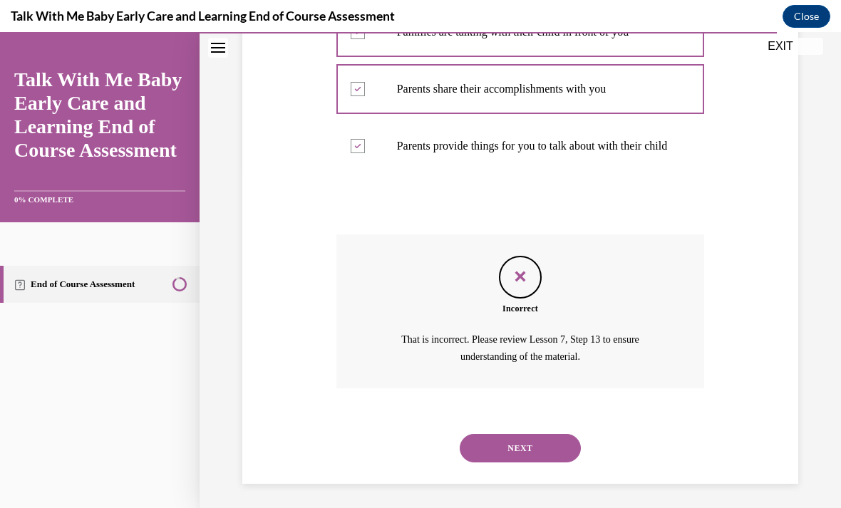
scroll to position [338, 0]
click at [514, 437] on button "NEXT" at bounding box center [520, 448] width 121 height 28
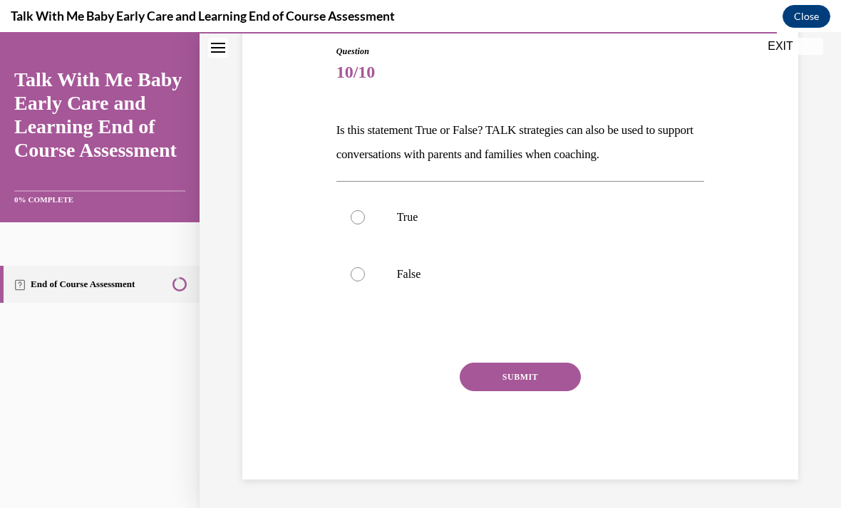
scroll to position [136, 0]
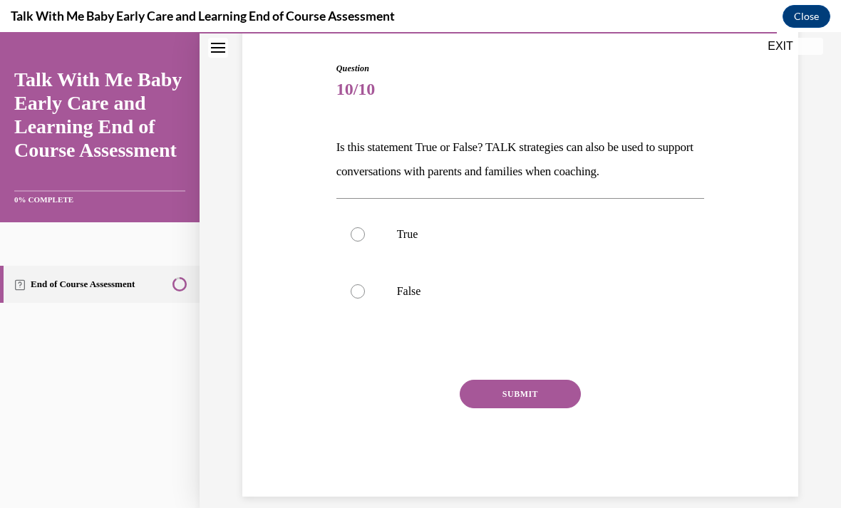
click at [354, 245] on label "True" at bounding box center [520, 234] width 368 height 57
click at [354, 242] on input "True" at bounding box center [358, 234] width 14 height 14
radio input "true"
click at [496, 396] on button "SUBMIT" at bounding box center [520, 394] width 121 height 28
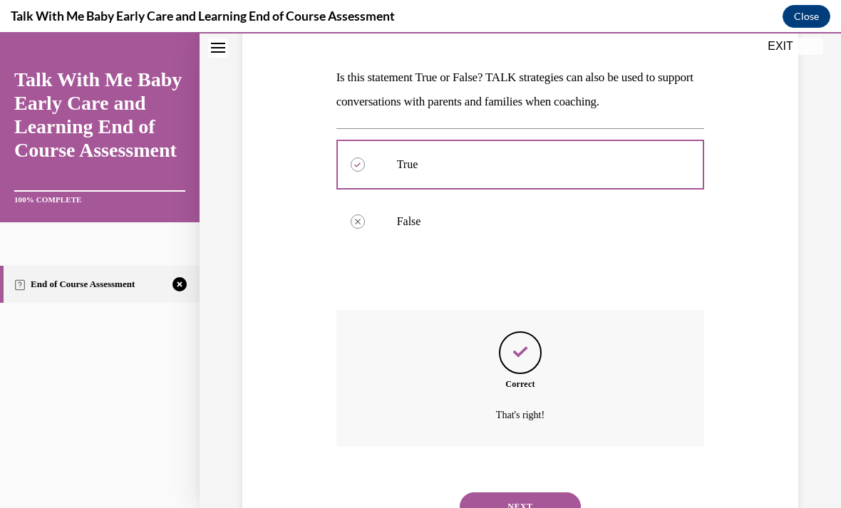
scroll to position [251, 0]
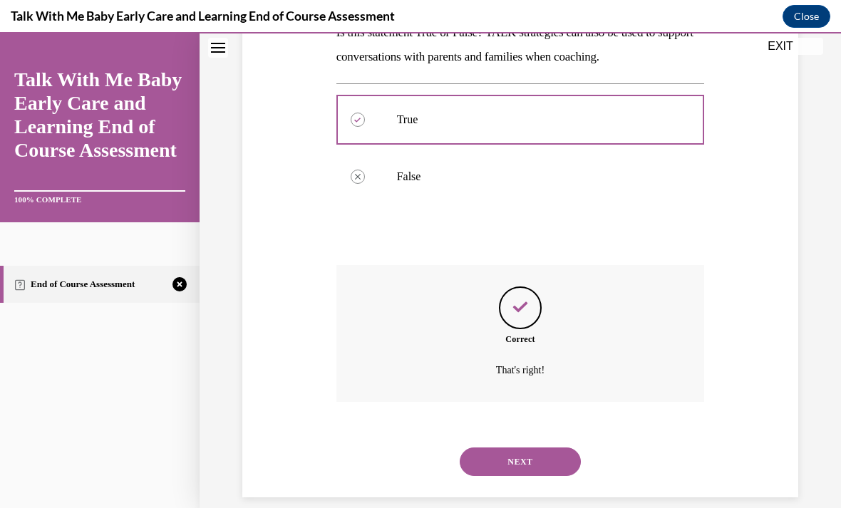
click at [512, 447] on button "NEXT" at bounding box center [520, 461] width 121 height 28
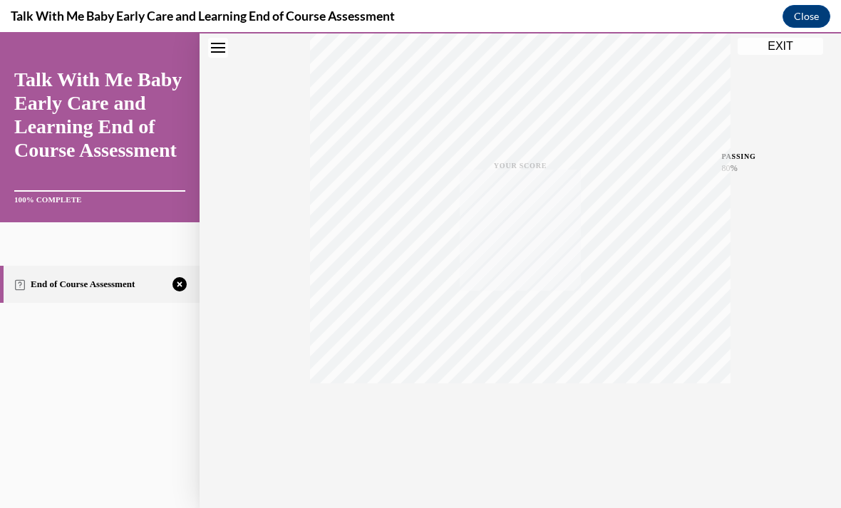
scroll to position [0, 0]
click at [505, 407] on div "TAKE AGAIN" at bounding box center [520, 411] width 51 height 33
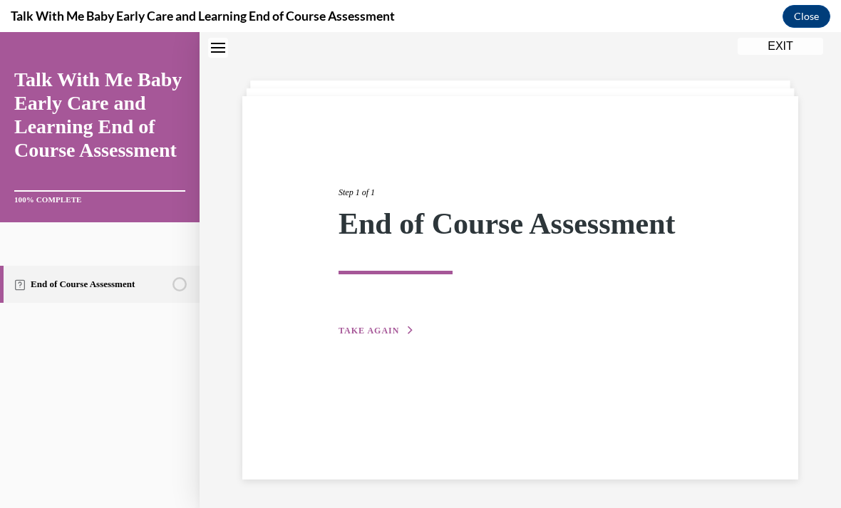
scroll to position [45, 0]
click at [371, 326] on span "TAKE AGAIN" at bounding box center [368, 331] width 61 height 10
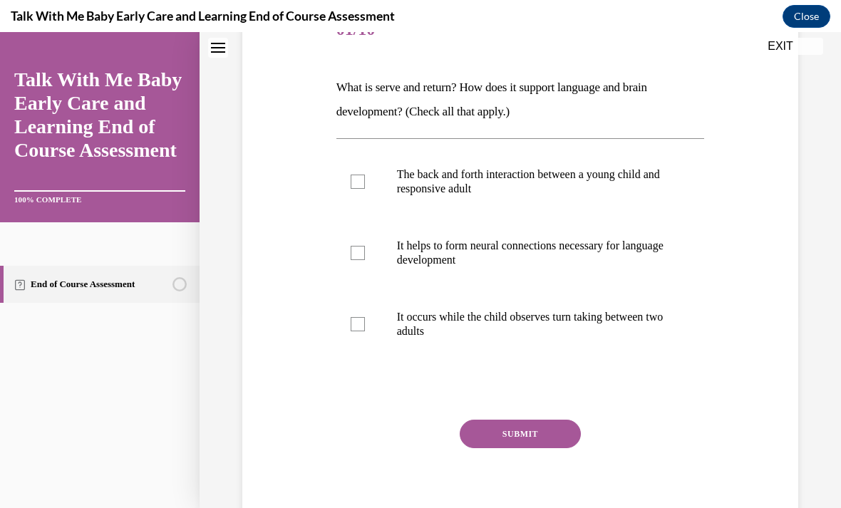
scroll to position [200, 0]
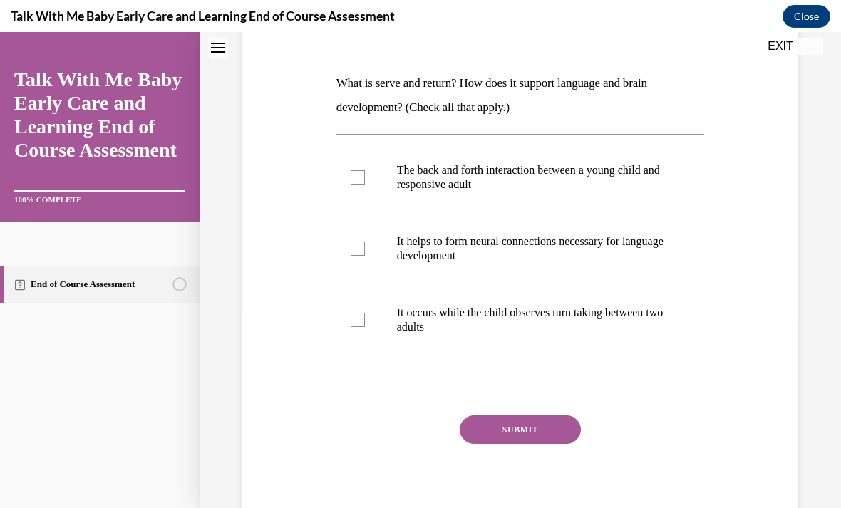
click at [336, 169] on label "The back and forth interaction between a young child and responsive adult" at bounding box center [520, 177] width 368 height 71
click at [351, 170] on input "The back and forth interaction between a young child and responsive adult" at bounding box center [358, 177] width 14 height 14
checkbox input "true"
click at [336, 257] on label "It helps to form neural connections necessary for language development" at bounding box center [520, 248] width 368 height 71
click at [351, 256] on input "It helps to form neural connections necessary for language development" at bounding box center [358, 249] width 14 height 14
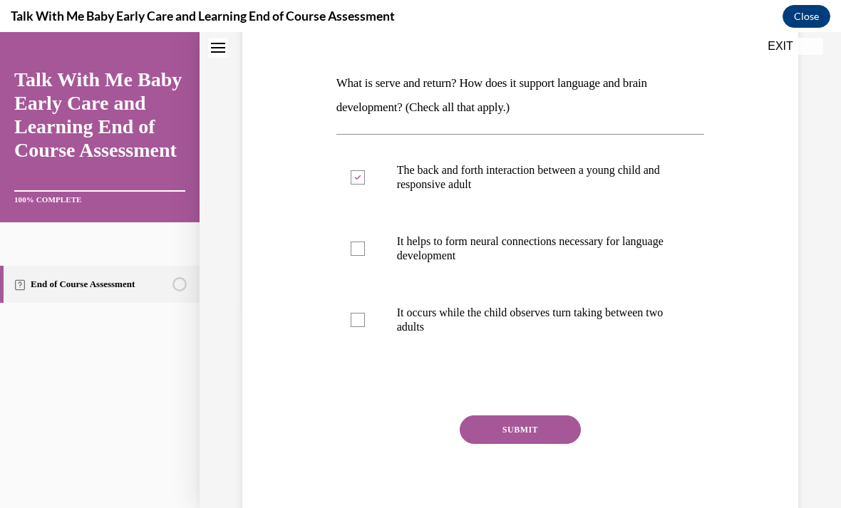
checkbox input "true"
click at [349, 331] on label "It occurs while the child observes turn taking between two adults" at bounding box center [520, 319] width 368 height 71
click at [351, 327] on input "It occurs while the child observes turn taking between two adults" at bounding box center [358, 320] width 14 height 14
checkbox input "true"
click at [474, 418] on button "SUBMIT" at bounding box center [520, 429] width 121 height 28
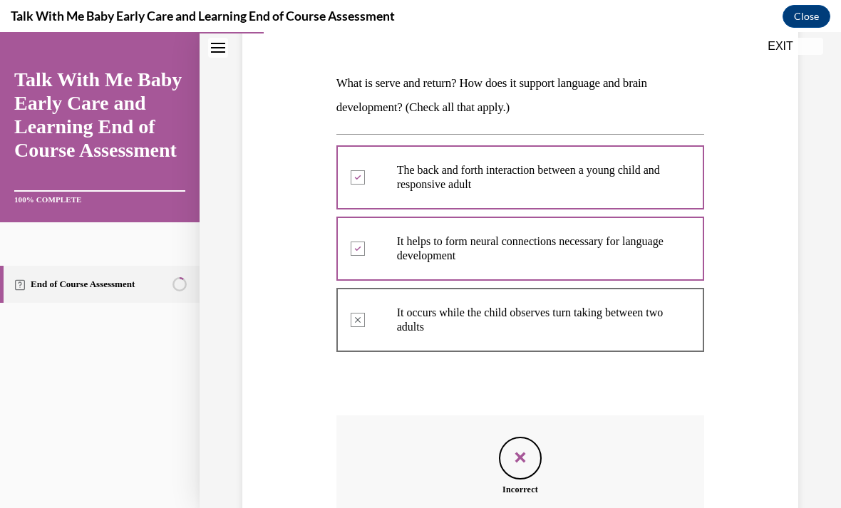
scroll to position [17, 0]
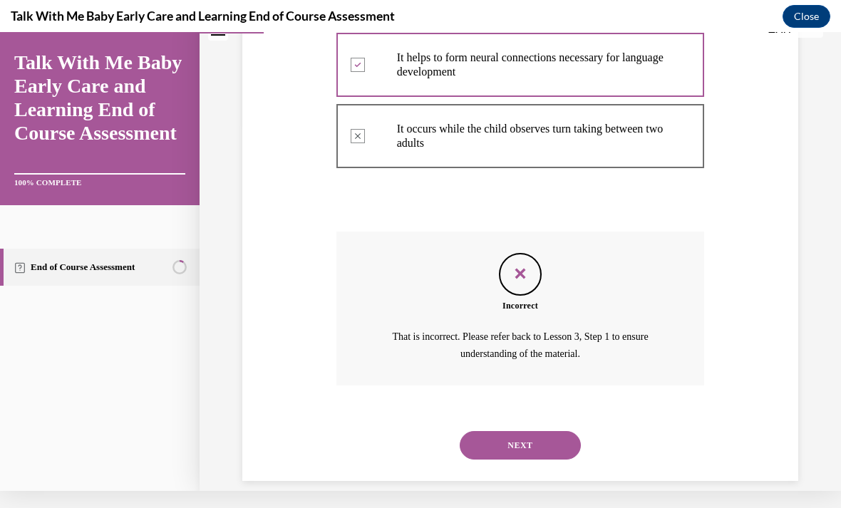
click at [477, 431] on button "NEXT" at bounding box center [520, 445] width 121 height 28
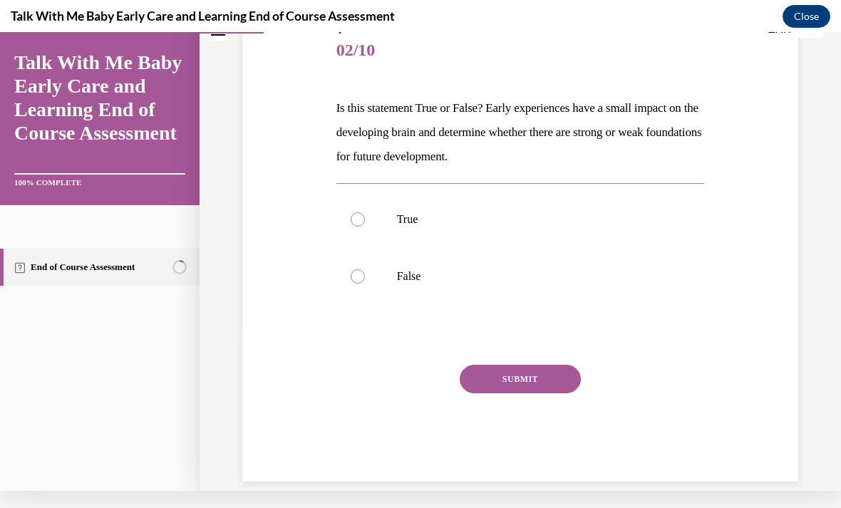
scroll to position [0, 0]
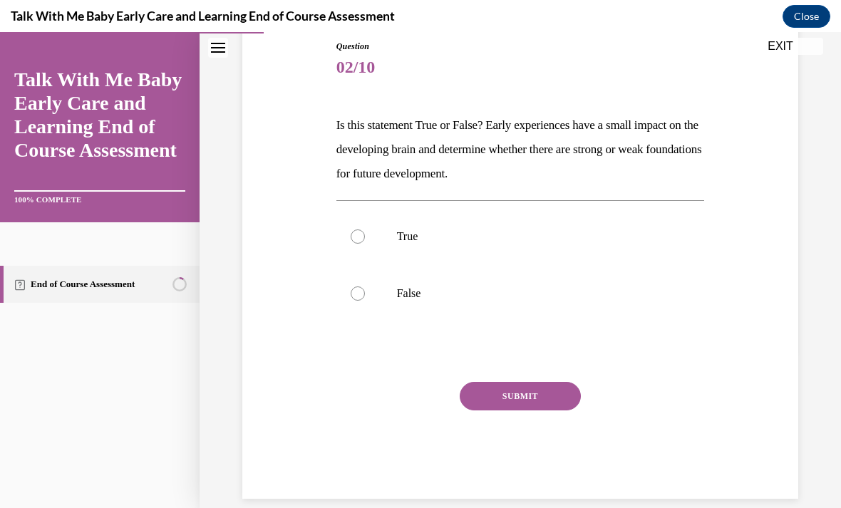
click at [350, 291] on label "False" at bounding box center [520, 293] width 368 height 57
click at [351, 291] on input "False" at bounding box center [358, 293] width 14 height 14
radio input "true"
click at [489, 400] on button "SUBMIT" at bounding box center [520, 396] width 121 height 28
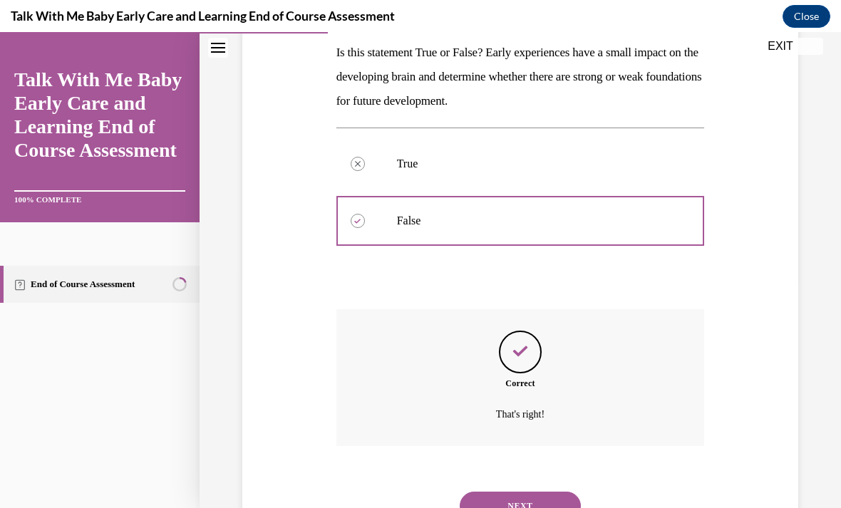
scroll to position [275, 0]
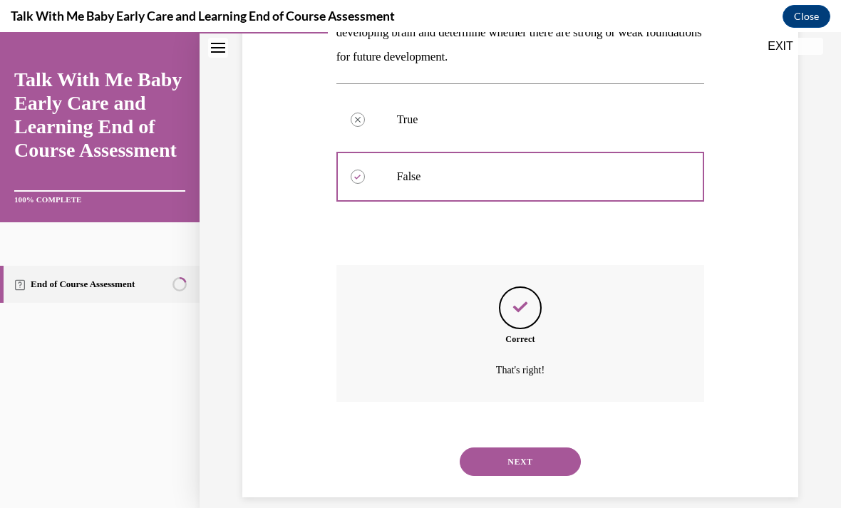
click at [494, 447] on button "NEXT" at bounding box center [520, 461] width 121 height 28
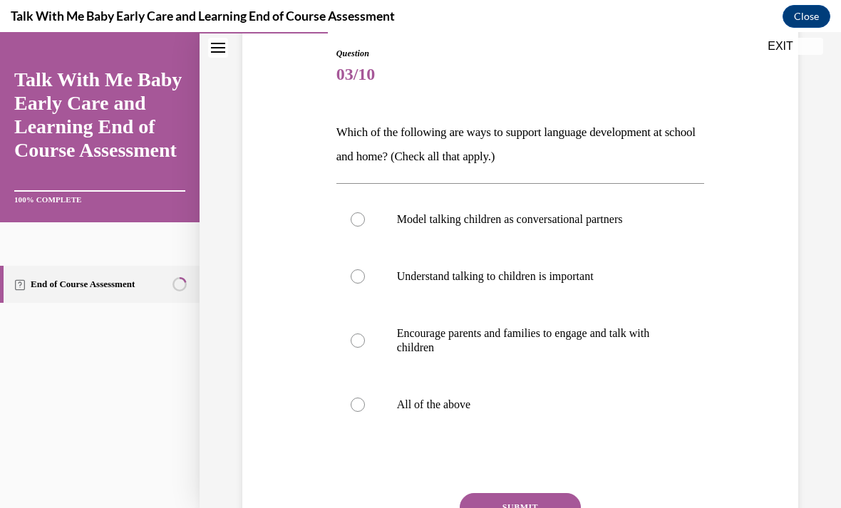
scroll to position [150, 0]
click at [361, 405] on div at bounding box center [358, 406] width 14 height 14
click at [361, 405] on input "All of the above" at bounding box center [358, 406] width 14 height 14
radio input "true"
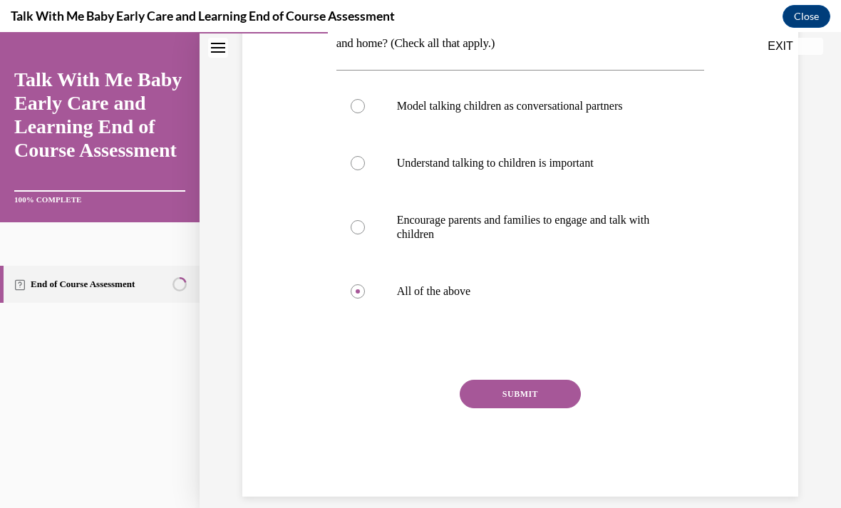
click at [475, 393] on button "SUBMIT" at bounding box center [520, 394] width 121 height 28
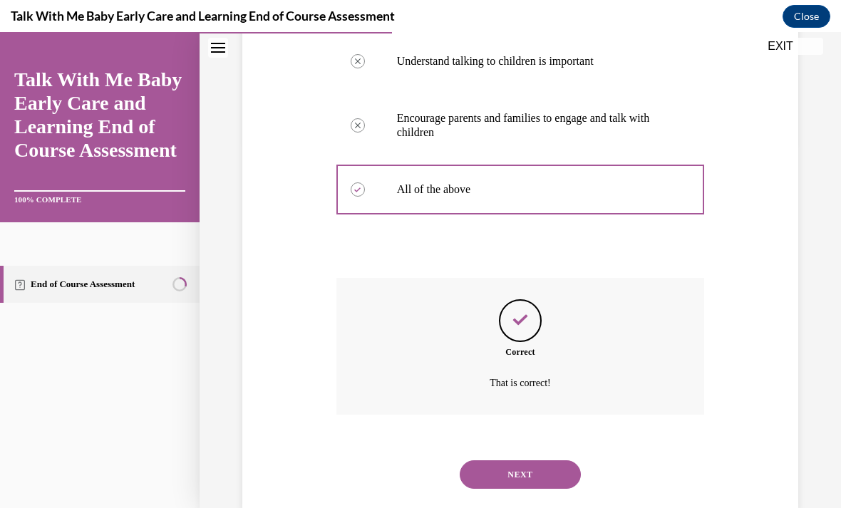
scroll to position [379, 0]
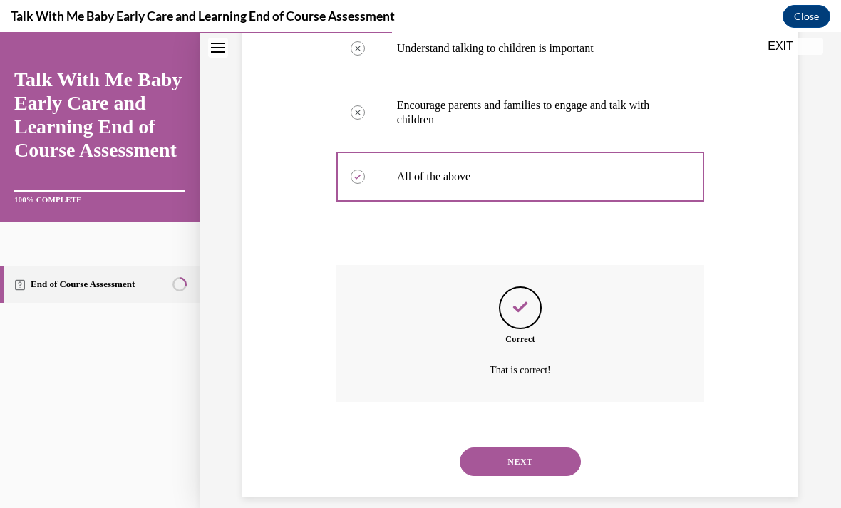
click at [498, 456] on button "NEXT" at bounding box center [520, 461] width 121 height 28
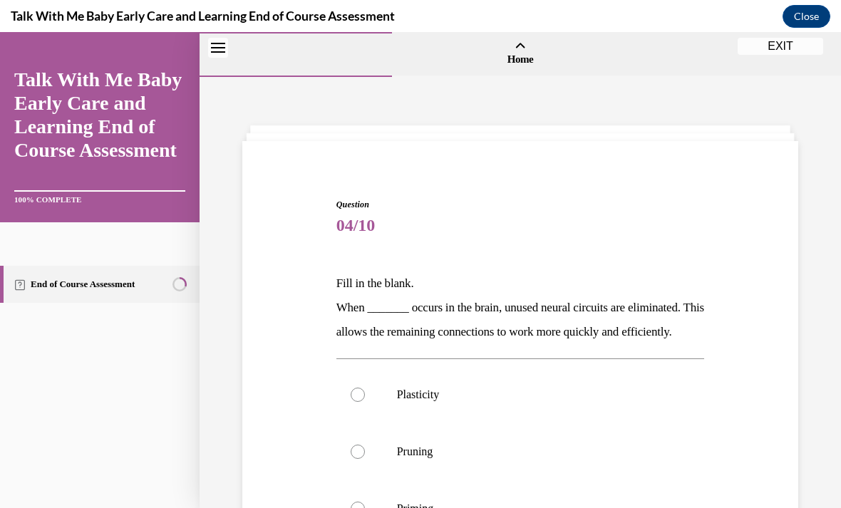
scroll to position [56, 0]
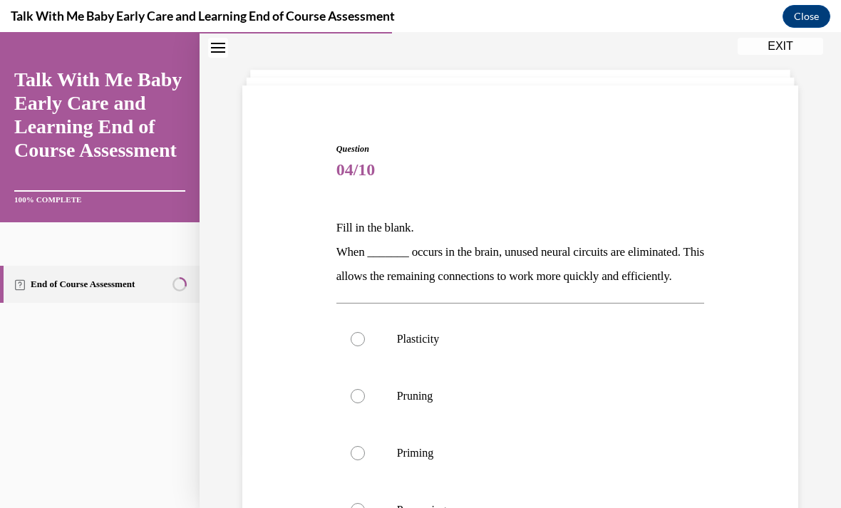
click at [353, 403] on div at bounding box center [358, 396] width 14 height 14
click at [353, 403] on input "Pruning" at bounding box center [358, 396] width 14 height 14
radio input "true"
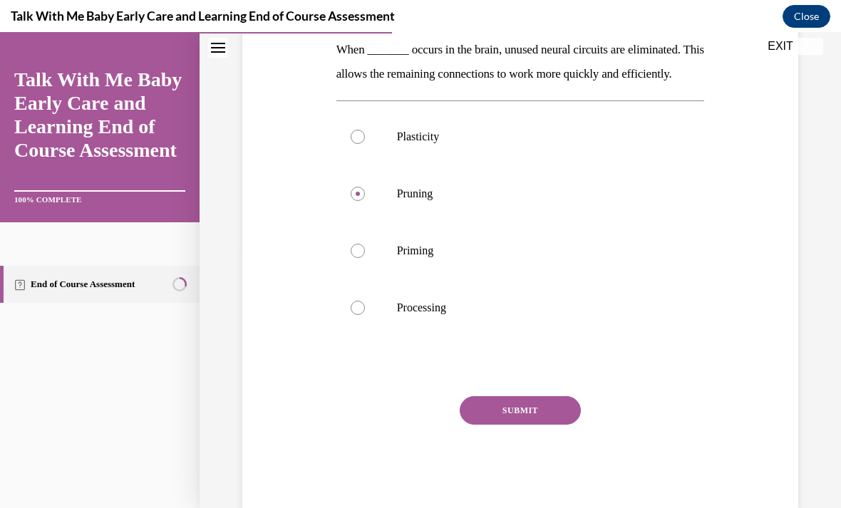
scroll to position [259, 0]
click at [529, 424] on button "SUBMIT" at bounding box center [520, 409] width 121 height 28
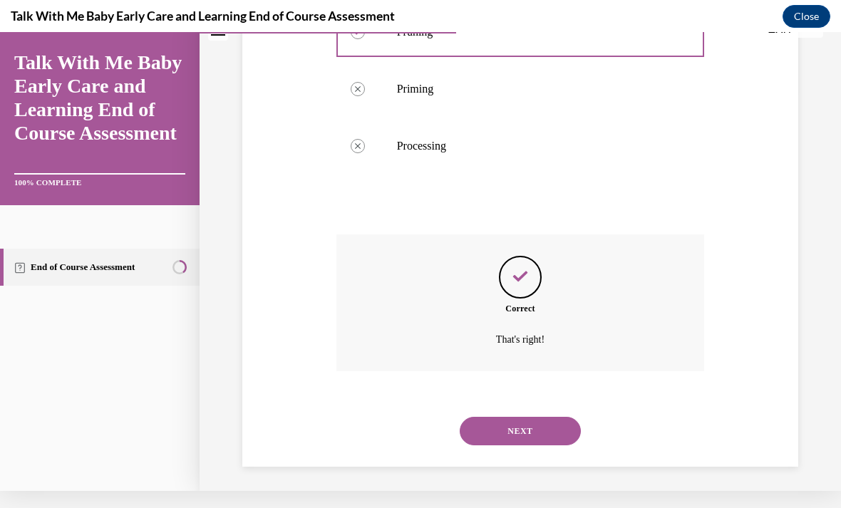
scroll to position [413, 0]
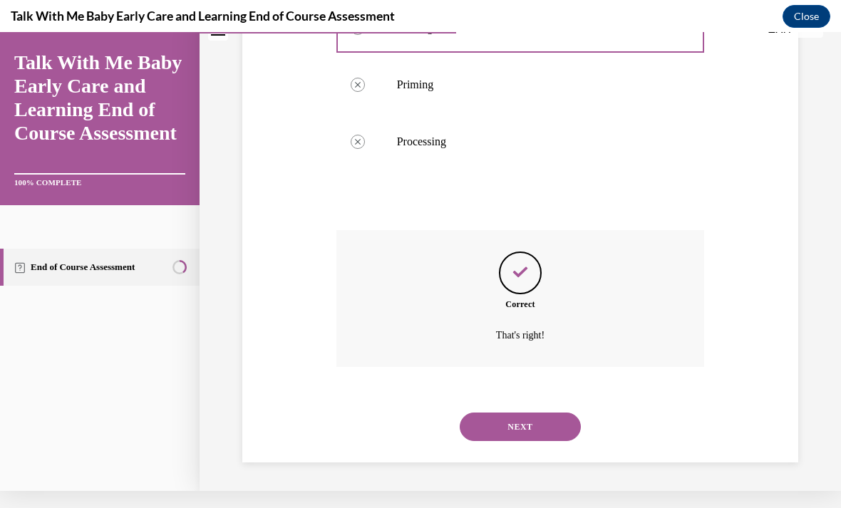
click at [517, 422] on button "NEXT" at bounding box center [520, 427] width 121 height 28
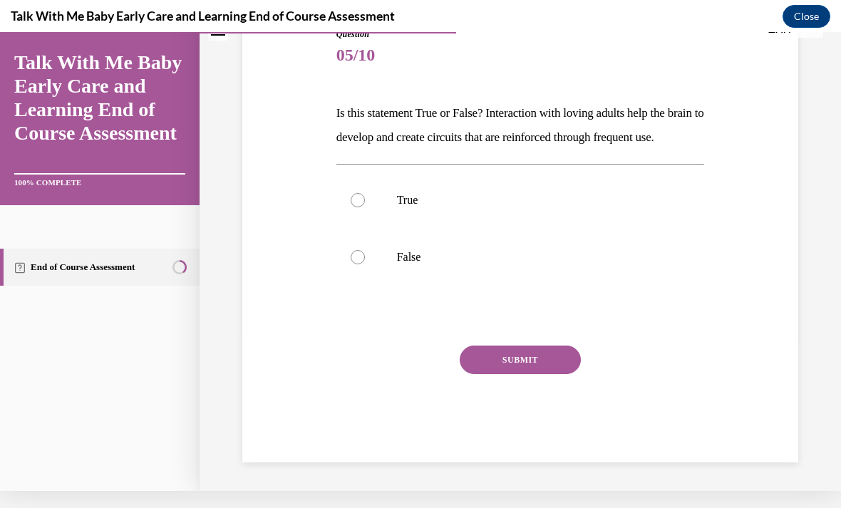
scroll to position [0, 0]
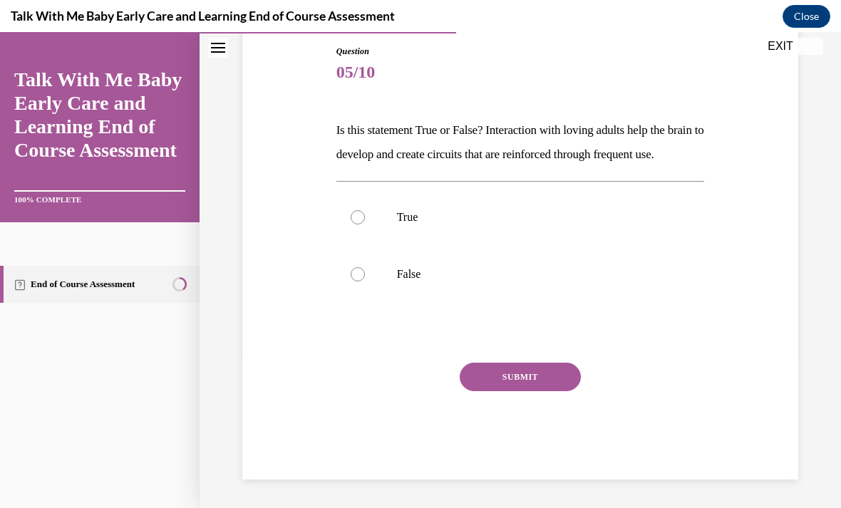
click at [351, 242] on label "True" at bounding box center [520, 217] width 368 height 57
click at [351, 224] on input "True" at bounding box center [358, 217] width 14 height 14
radio input "true"
click at [475, 391] on button "SUBMIT" at bounding box center [520, 377] width 121 height 28
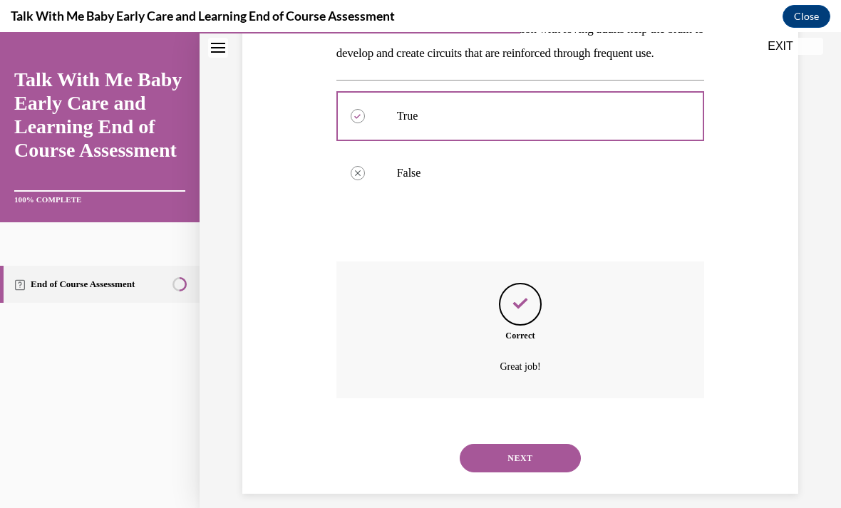
scroll to position [275, 0]
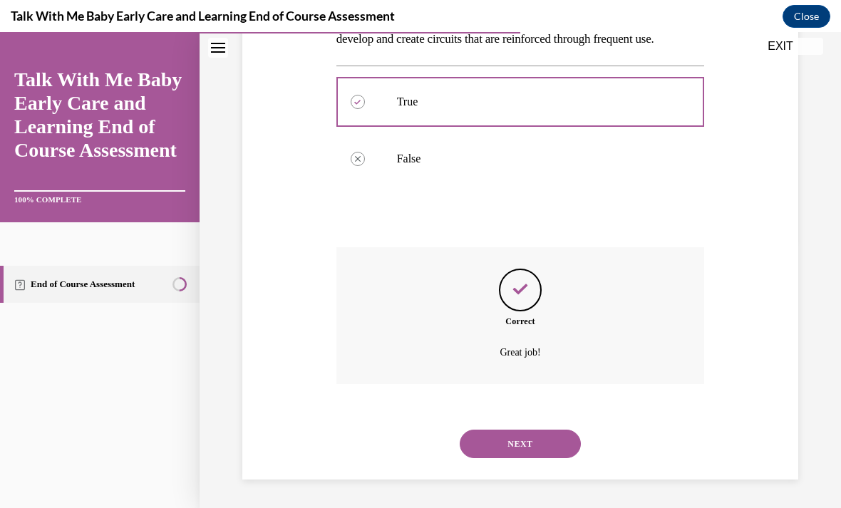
click at [487, 444] on button "NEXT" at bounding box center [520, 444] width 121 height 28
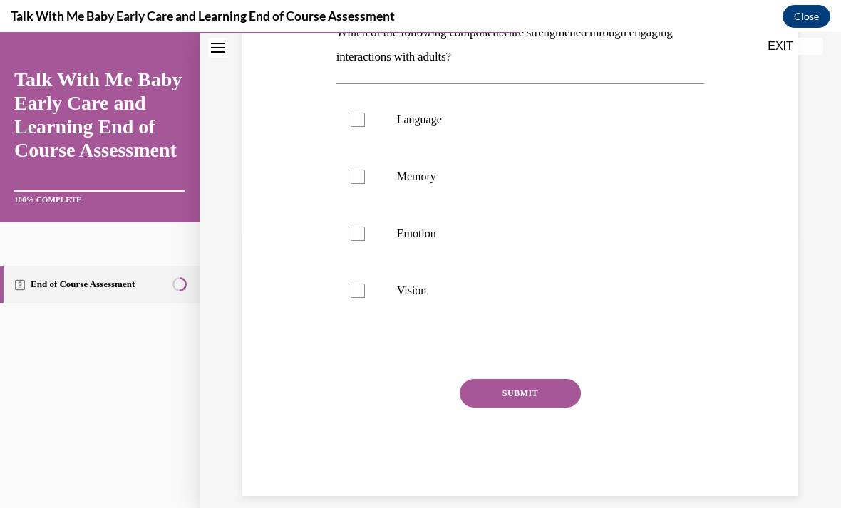
scroll to position [274, 0]
click at [357, 286] on div at bounding box center [358, 291] width 14 height 14
click at [357, 286] on input "Vision" at bounding box center [358, 291] width 14 height 14
checkbox input "true"
click at [353, 235] on div at bounding box center [358, 234] width 14 height 14
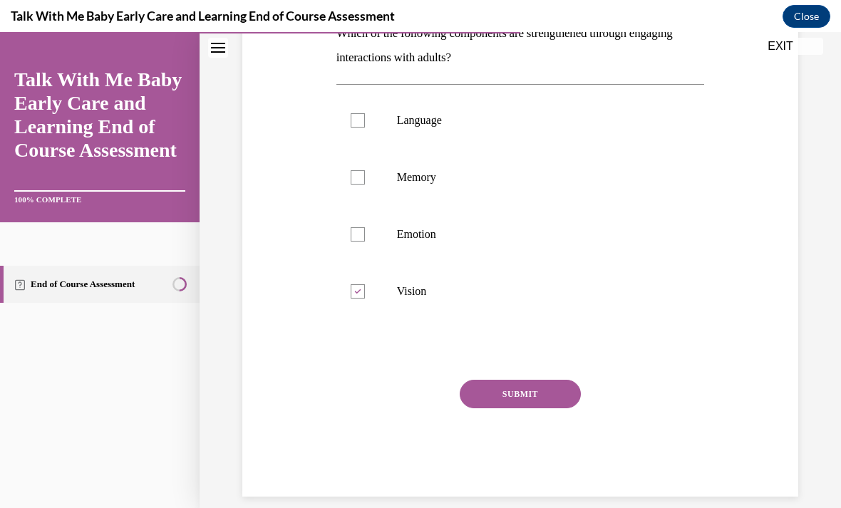
click at [353, 235] on input "Emotion" at bounding box center [358, 234] width 14 height 14
checkbox input "true"
click at [356, 164] on label "Memory" at bounding box center [520, 177] width 368 height 57
click at [356, 170] on input "Memory" at bounding box center [358, 177] width 14 height 14
checkbox input "true"
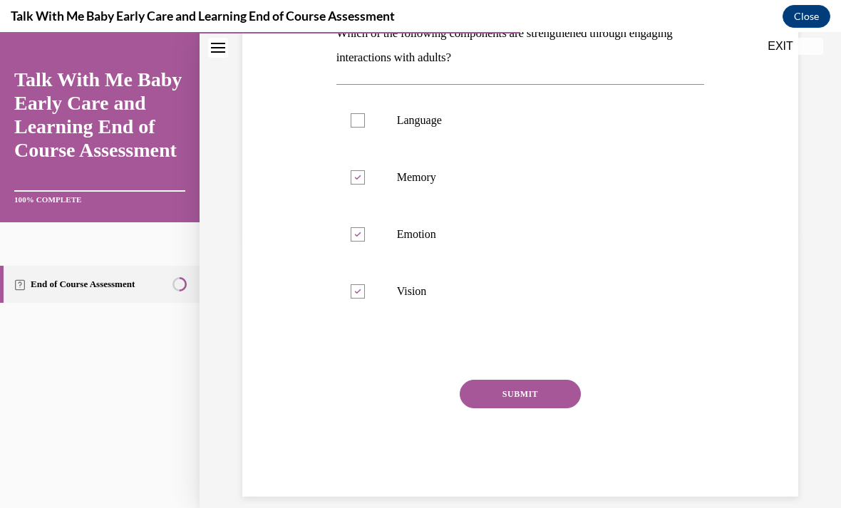
click at [351, 107] on label "Language" at bounding box center [520, 120] width 368 height 57
click at [351, 113] on input "Language" at bounding box center [358, 120] width 14 height 14
checkbox input "true"
click at [483, 376] on div "Question 06/10 All of the brain's functions coordinate with one another as cell…" at bounding box center [520, 210] width 368 height 573
click at [479, 387] on button "SUBMIT" at bounding box center [520, 394] width 121 height 28
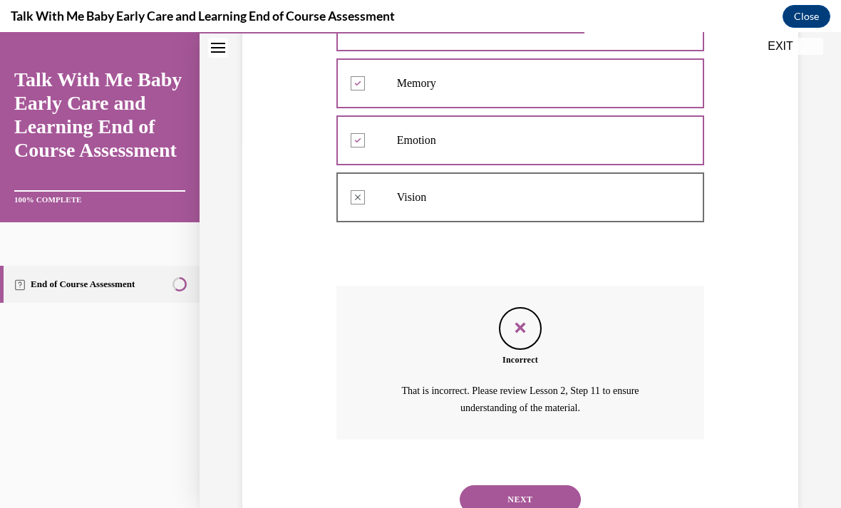
scroll to position [405, 0]
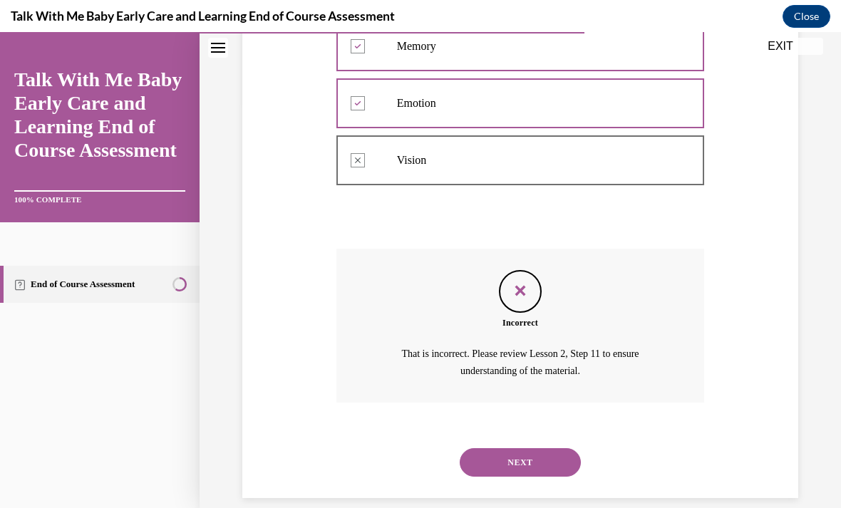
click at [494, 448] on button "NEXT" at bounding box center [520, 462] width 121 height 28
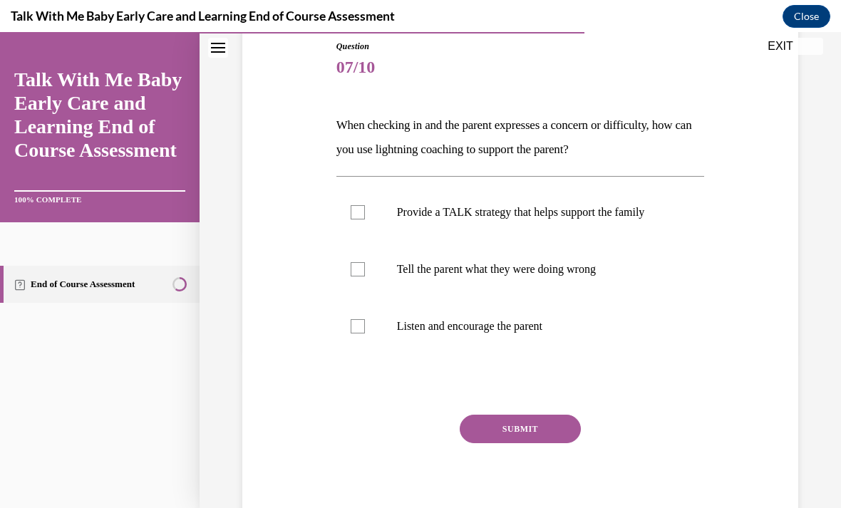
scroll to position [158, 0]
click at [336, 205] on label "Provide a TALK strategy that helps support the family" at bounding box center [520, 212] width 368 height 57
click at [351, 205] on input "Provide a TALK strategy that helps support the family" at bounding box center [358, 212] width 14 height 14
checkbox input "true"
click at [353, 336] on label "Listen and encourage the parent" at bounding box center [520, 326] width 368 height 57
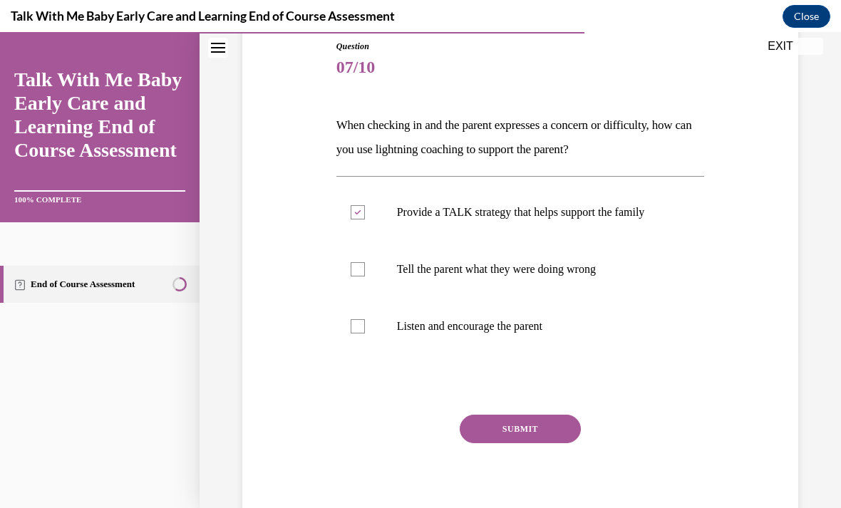
click at [353, 333] on input "Listen and encourage the parent" at bounding box center [358, 326] width 14 height 14
checkbox input "true"
click at [474, 425] on button "SUBMIT" at bounding box center [520, 429] width 121 height 28
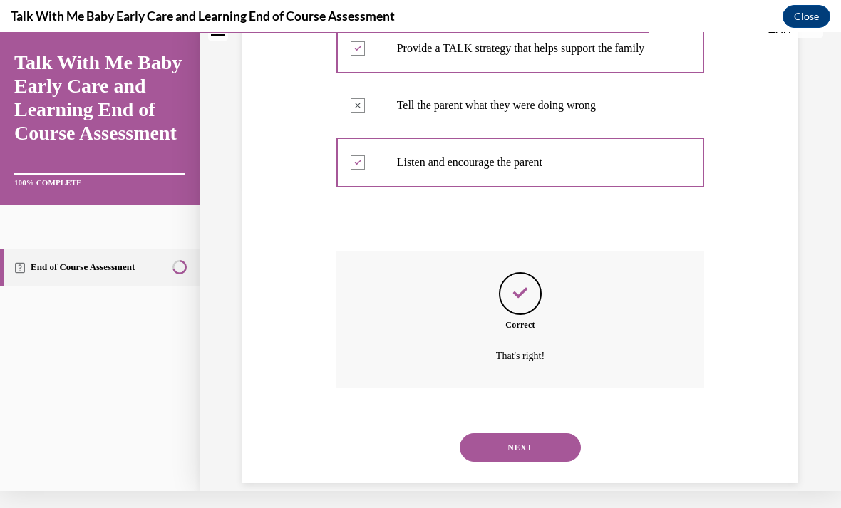
scroll to position [308, 0]
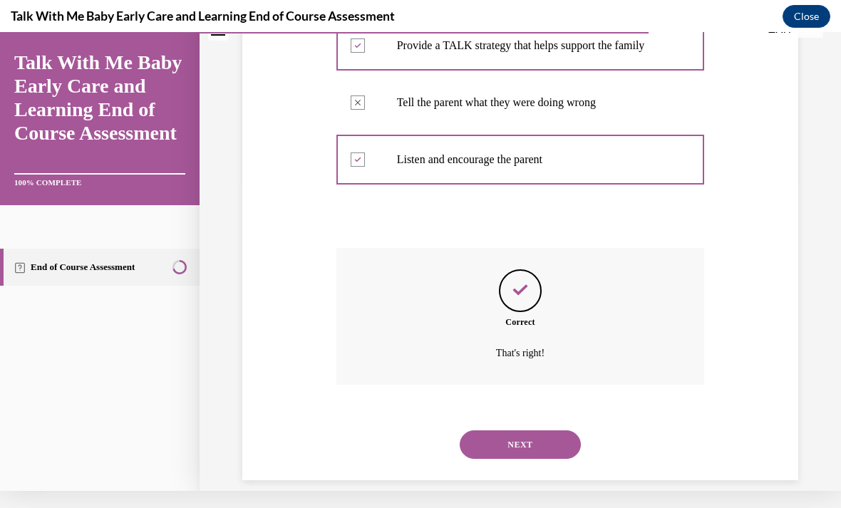
click at [470, 430] on button "NEXT" at bounding box center [520, 444] width 121 height 28
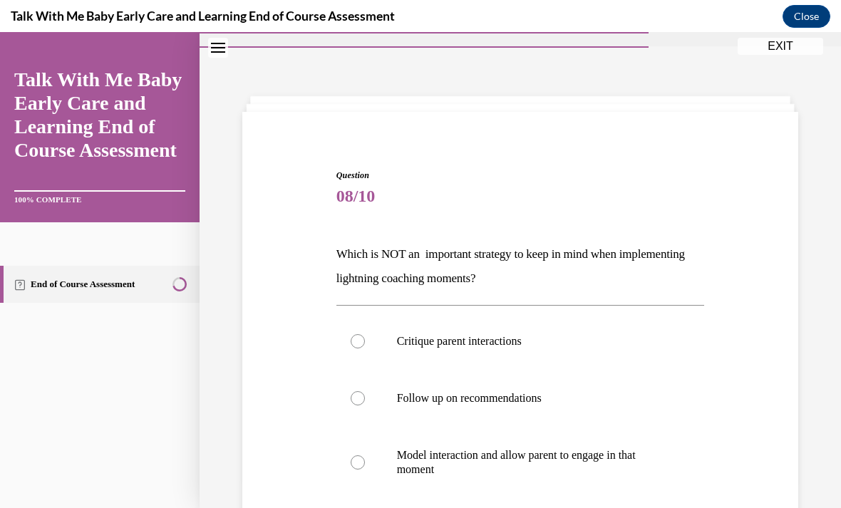
scroll to position [47, 0]
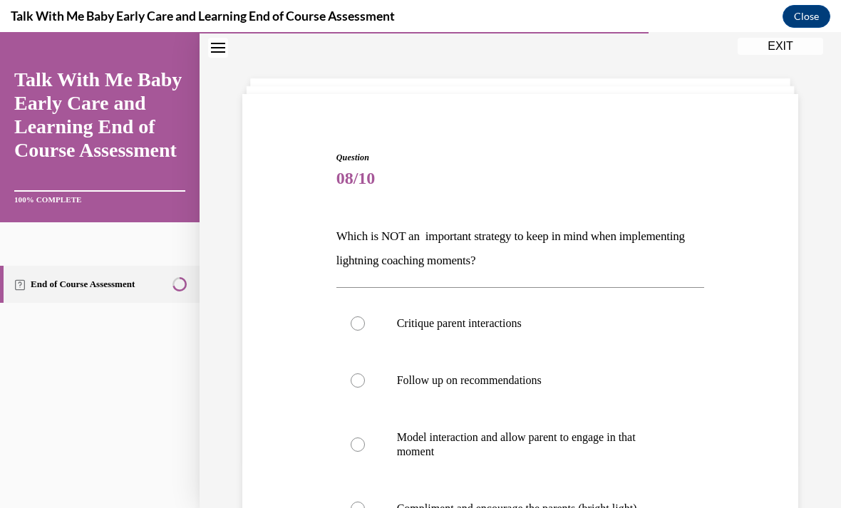
click at [343, 317] on label "Critique parent interactions" at bounding box center [520, 323] width 368 height 57
click at [351, 317] on input "Critique parent interactions" at bounding box center [358, 323] width 14 height 14
radio input "true"
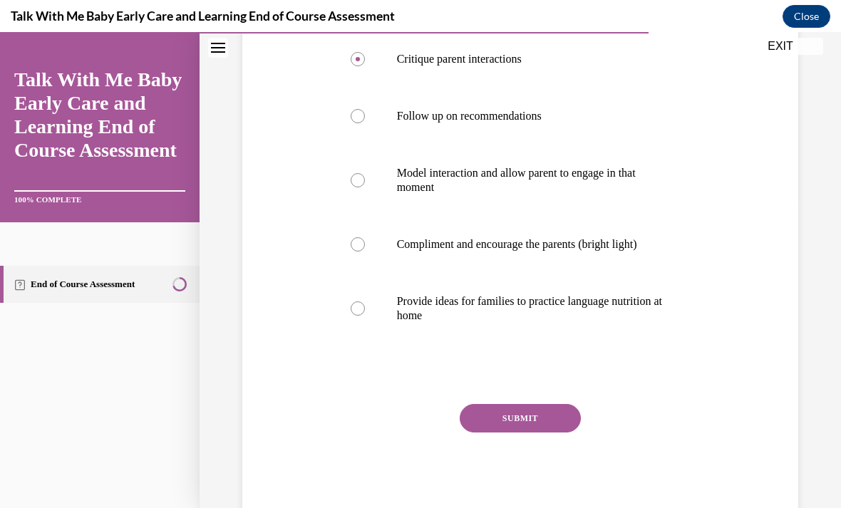
click at [475, 410] on button "SUBMIT" at bounding box center [520, 418] width 121 height 28
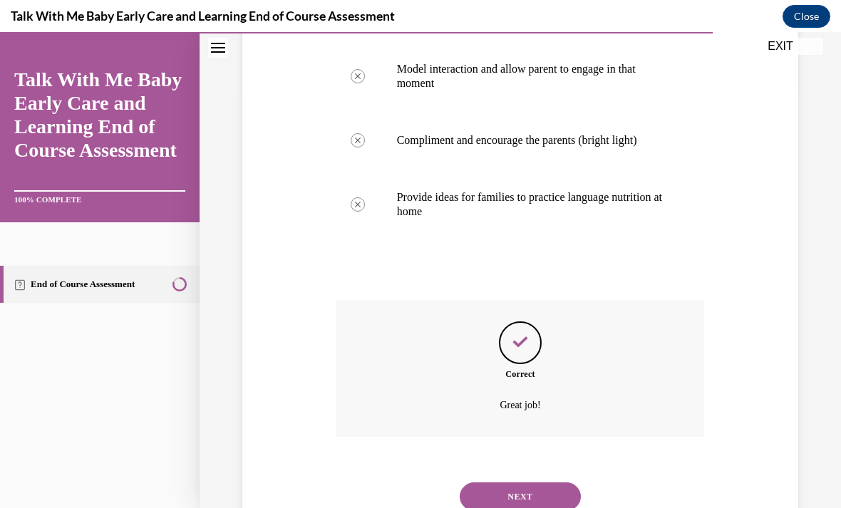
scroll to position [450, 0]
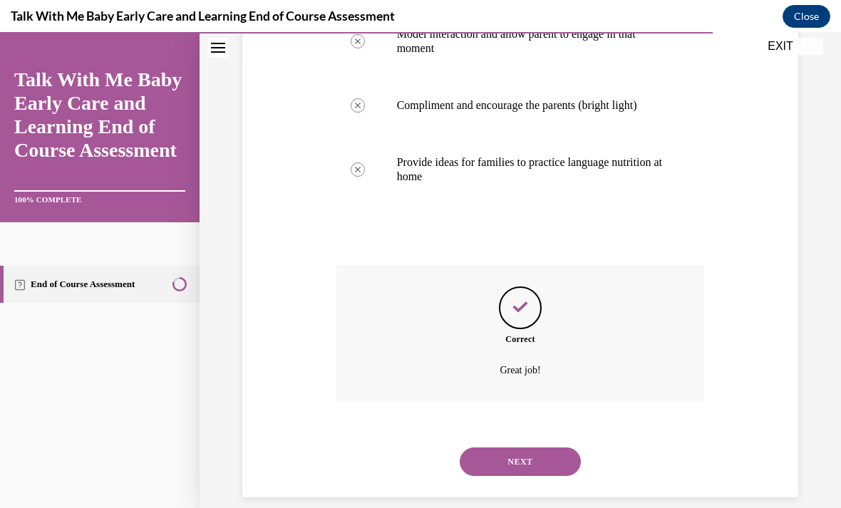
click at [484, 447] on button "NEXT" at bounding box center [520, 461] width 121 height 28
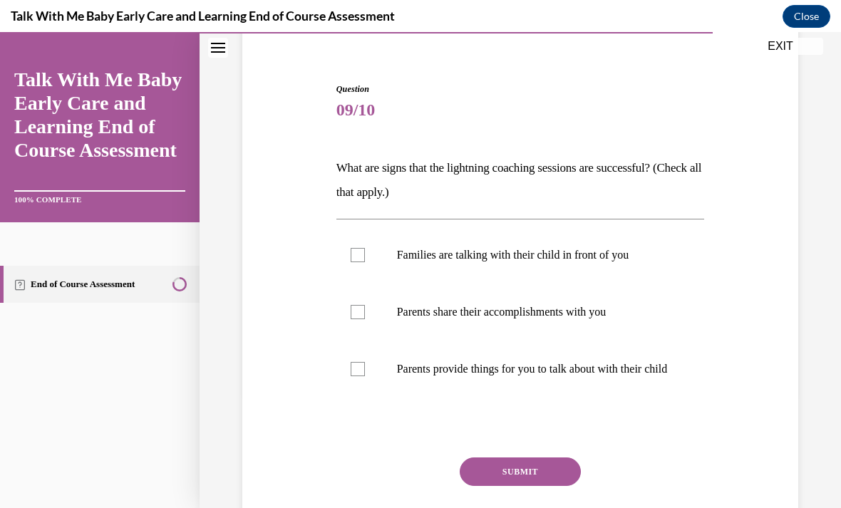
scroll to position [116, 0]
click at [341, 377] on label "Parents provide things for you to talk about with their child" at bounding box center [520, 368] width 368 height 57
click at [351, 375] on input "Parents provide things for you to talk about with their child" at bounding box center [358, 368] width 14 height 14
checkbox input "true"
click at [336, 327] on label "Parents share their accomplishments with you" at bounding box center [520, 311] width 368 height 57
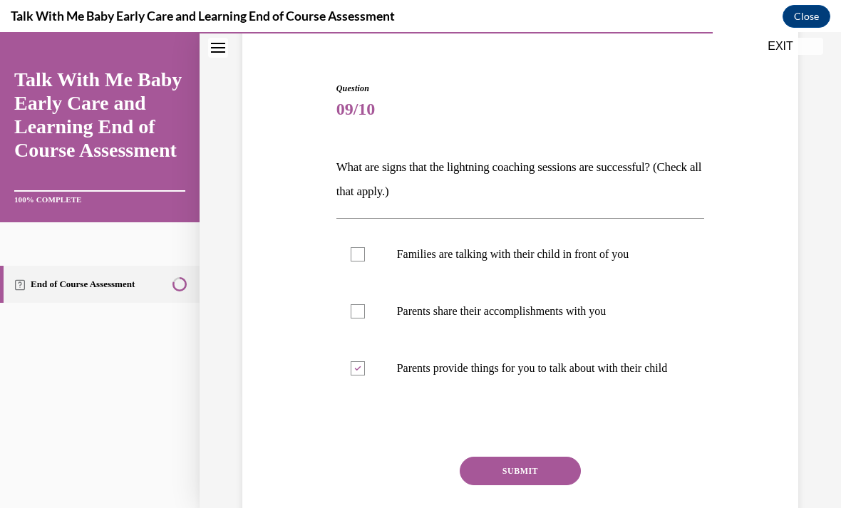
click at [351, 318] on input "Parents share their accomplishments with you" at bounding box center [358, 311] width 14 height 14
checkbox input "true"
click at [348, 235] on label "Families are talking with their child in front of you" at bounding box center [520, 254] width 368 height 57
click at [351, 247] on input "Families are talking with their child in front of you" at bounding box center [358, 254] width 14 height 14
checkbox input "true"
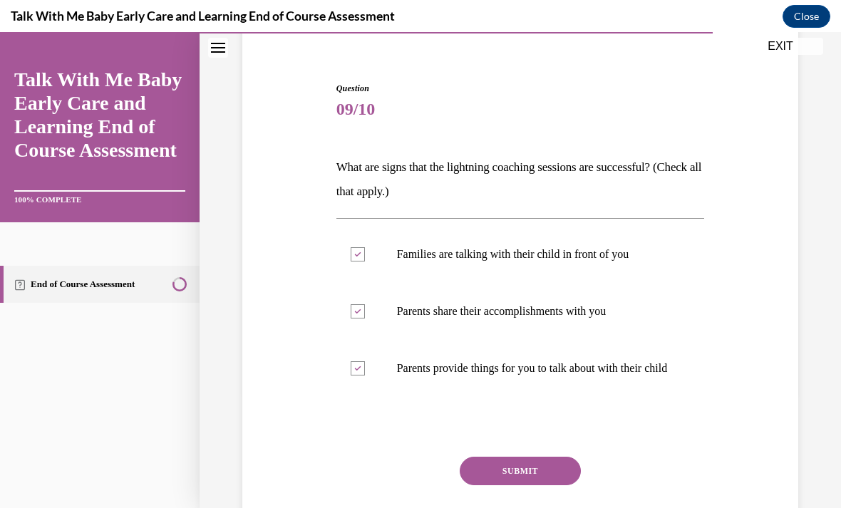
click at [504, 475] on button "SUBMIT" at bounding box center [520, 471] width 121 height 28
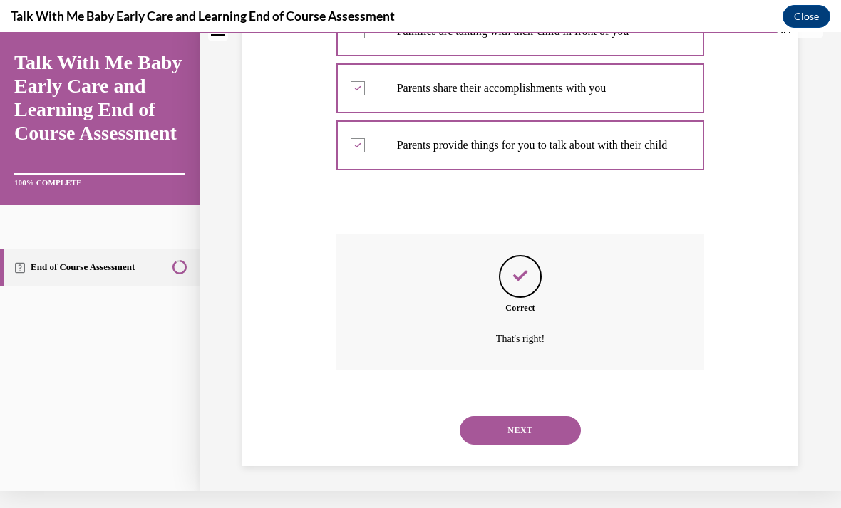
click at [488, 417] on button "NEXT" at bounding box center [520, 430] width 121 height 28
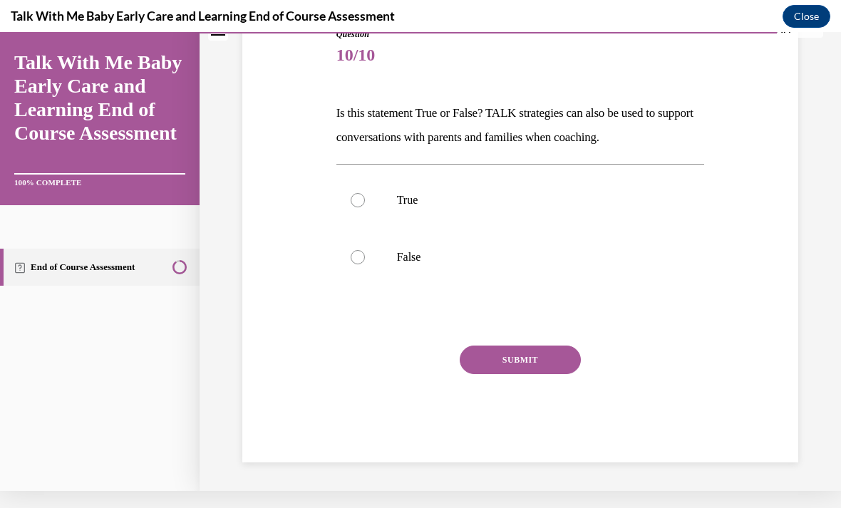
scroll to position [136, 0]
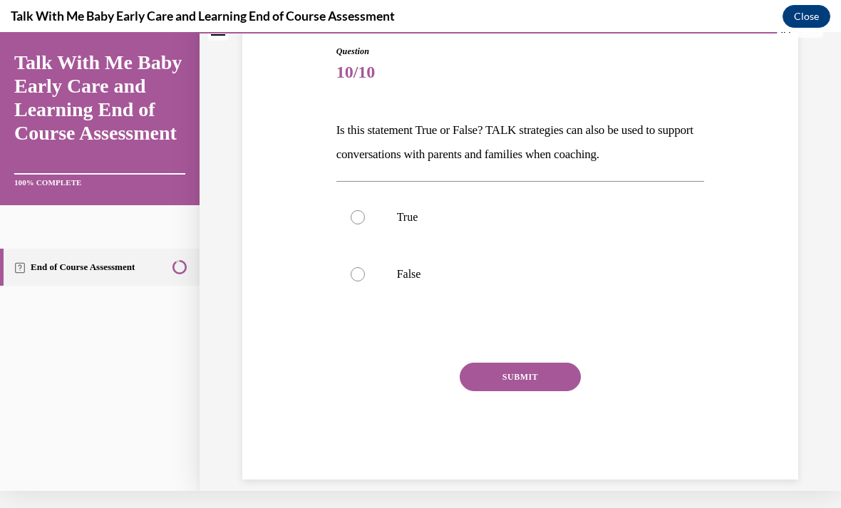
click at [351, 210] on label "True" at bounding box center [520, 217] width 368 height 57
click at [351, 210] on input "True" at bounding box center [358, 217] width 14 height 14
radio input "true"
click at [478, 378] on button "SUBMIT" at bounding box center [520, 377] width 121 height 28
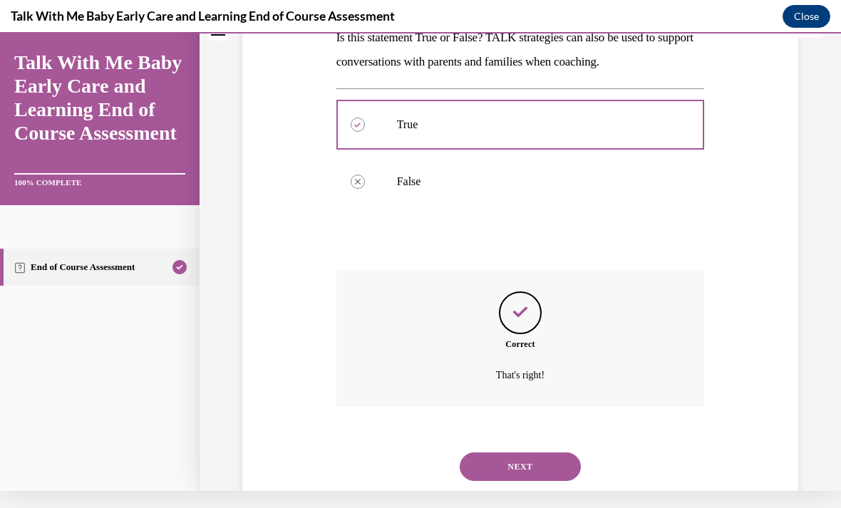
scroll to position [251, 0]
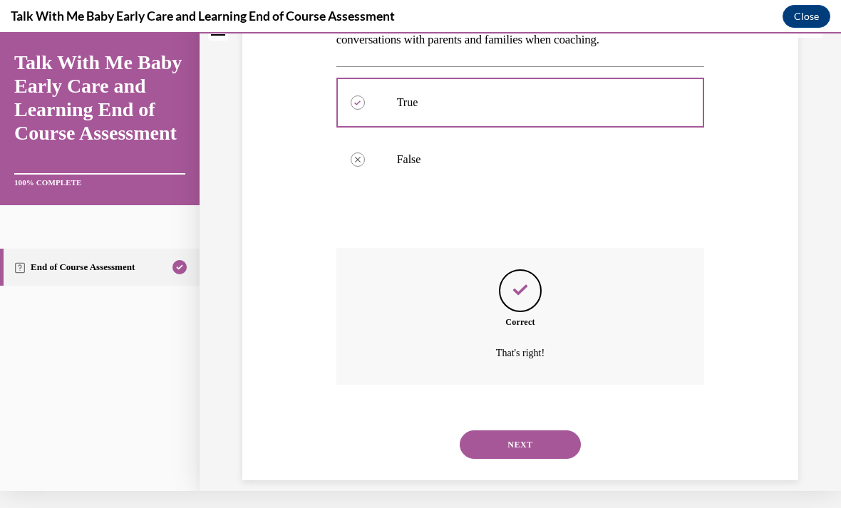
click at [498, 438] on button "NEXT" at bounding box center [520, 444] width 121 height 28
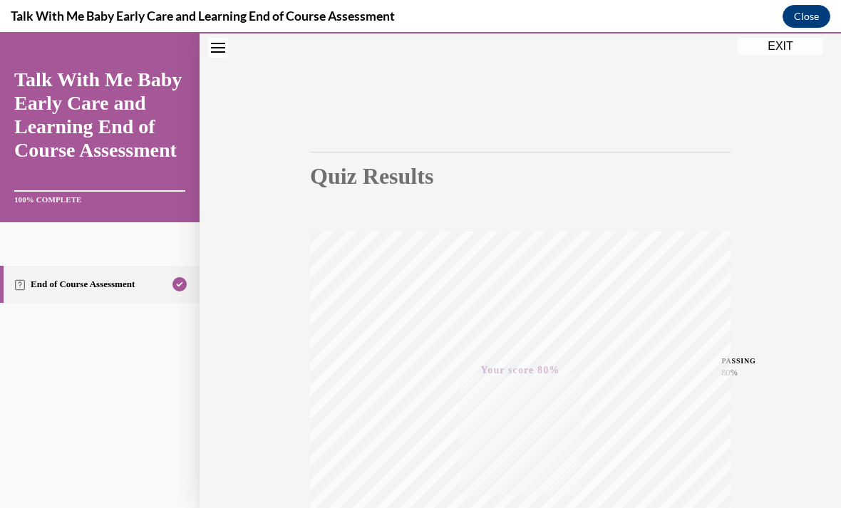
scroll to position [37, 0]
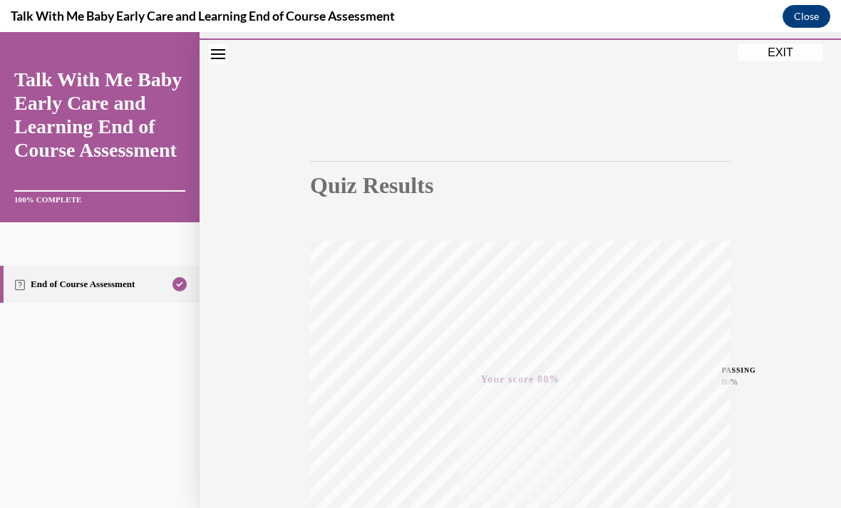
click at [774, 56] on button "EXIT" at bounding box center [779, 52] width 85 height 17
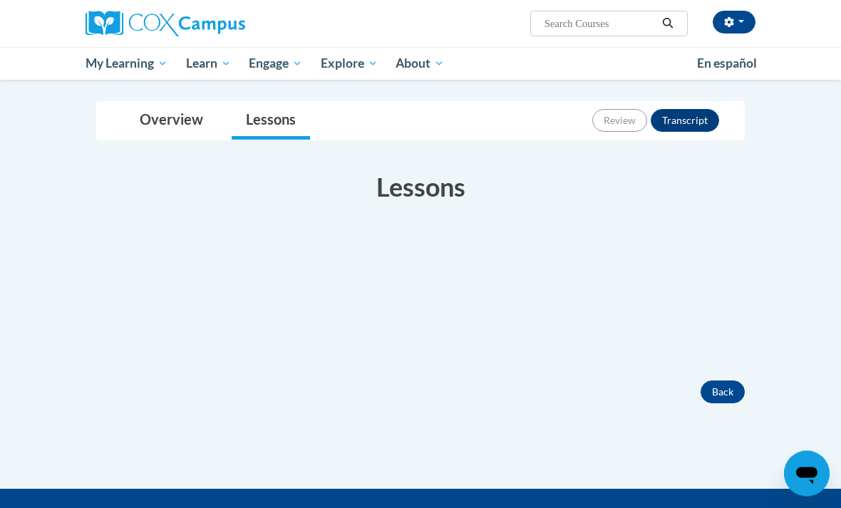
scroll to position [238, 0]
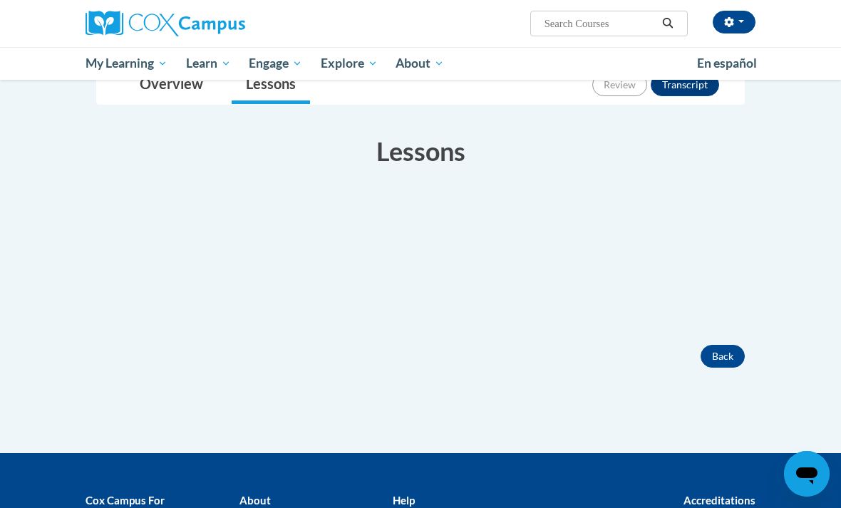
click at [723, 347] on button "Back" at bounding box center [722, 356] width 44 height 23
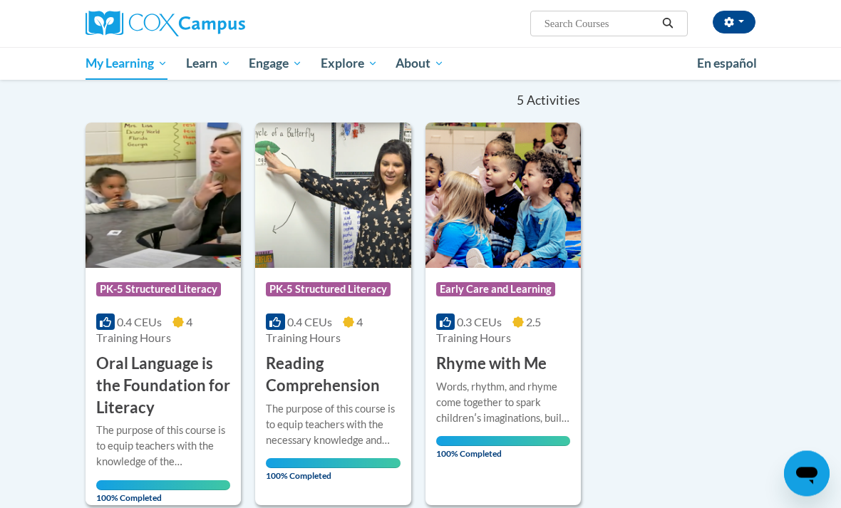
scroll to position [137, 0]
click at [0, 0] on span "Early Care and Learning" at bounding box center [0, 0] width 0 height 0
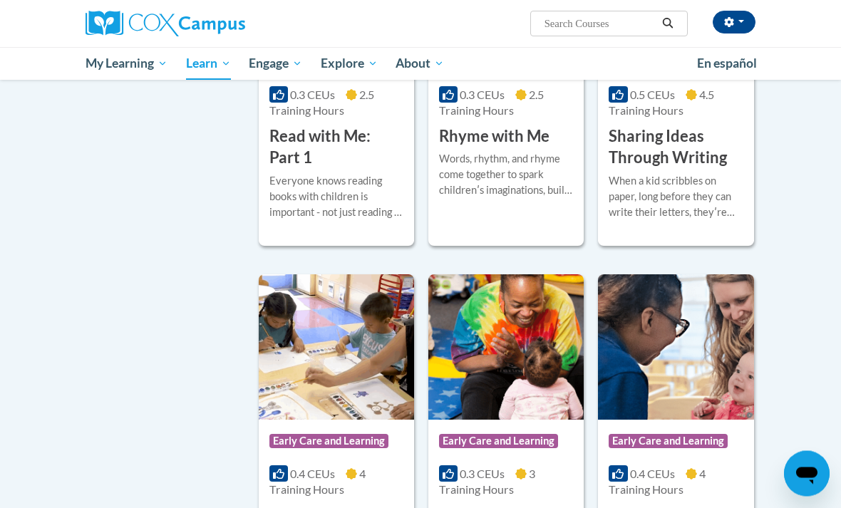
scroll to position [1897, 0]
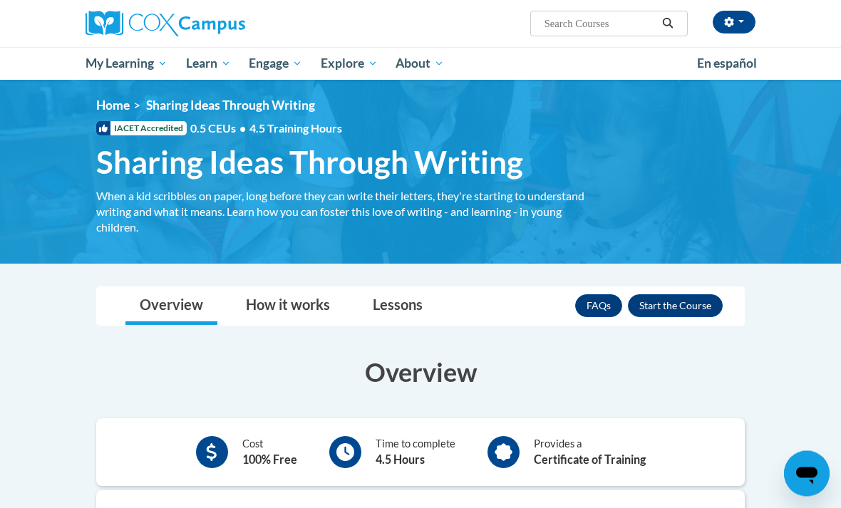
scroll to position [4, 0]
click at [670, 302] on button "Enroll" at bounding box center [675, 305] width 95 height 23
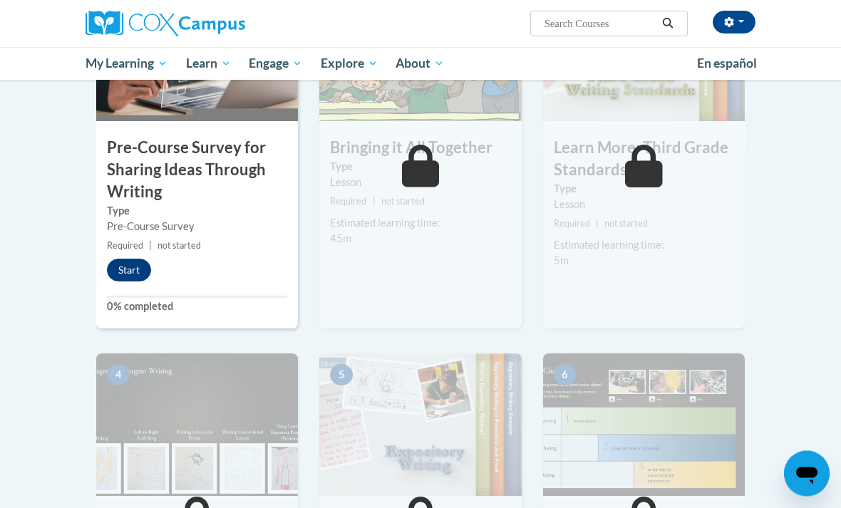
scroll to position [393, 0]
click at [134, 268] on button "Start" at bounding box center [129, 270] width 44 height 23
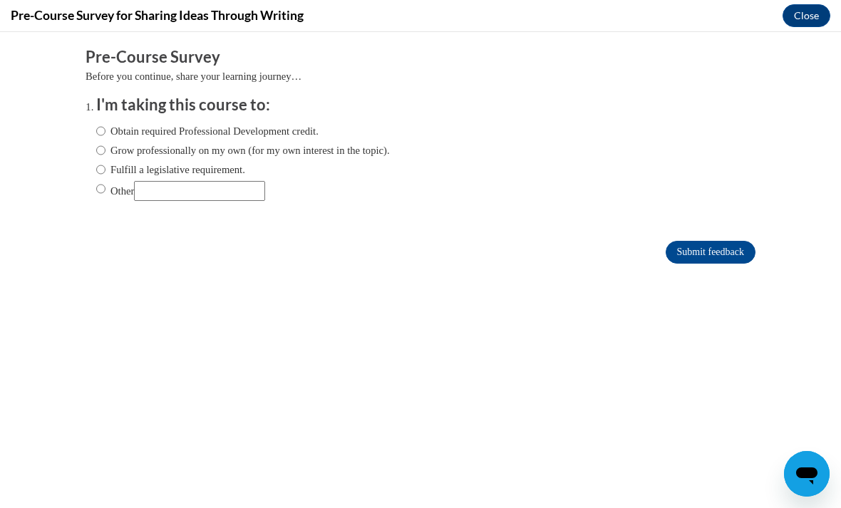
scroll to position [0, 0]
click at [90, 125] on ol "I'm taking this course to: Obtain required Professional Development credit. Gro…" at bounding box center [430, 158] width 691 height 129
click at [90, 123] on ol "I'm taking this course to: Obtain required Professional Development credit. Gro…" at bounding box center [430, 158] width 691 height 129
click at [98, 133] on input "Obtain required Professional Development credit." at bounding box center [100, 131] width 9 height 16
radio input "true"
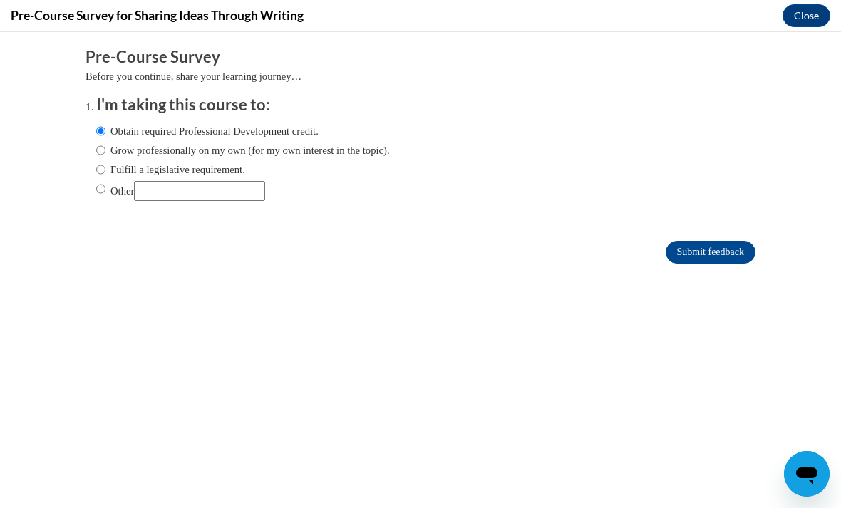
click at [692, 247] on input "Submit feedback" at bounding box center [710, 252] width 90 height 23
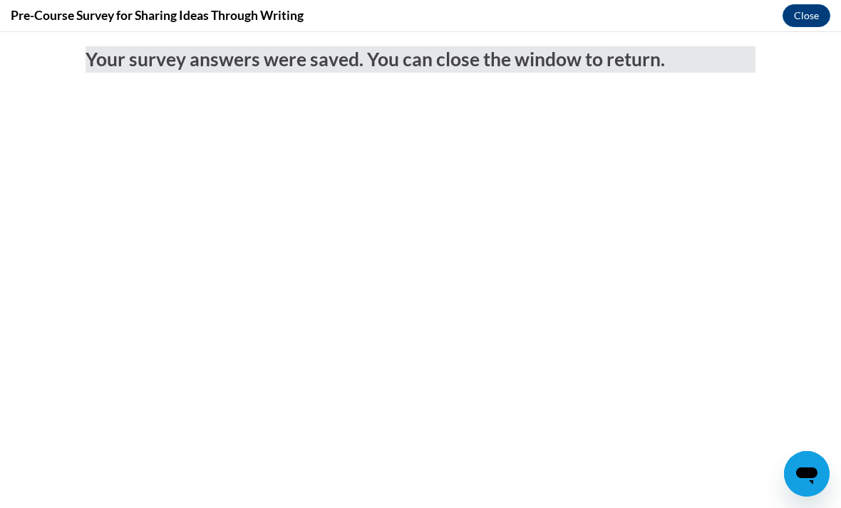
click at [796, 16] on button "Close" at bounding box center [806, 15] width 48 height 23
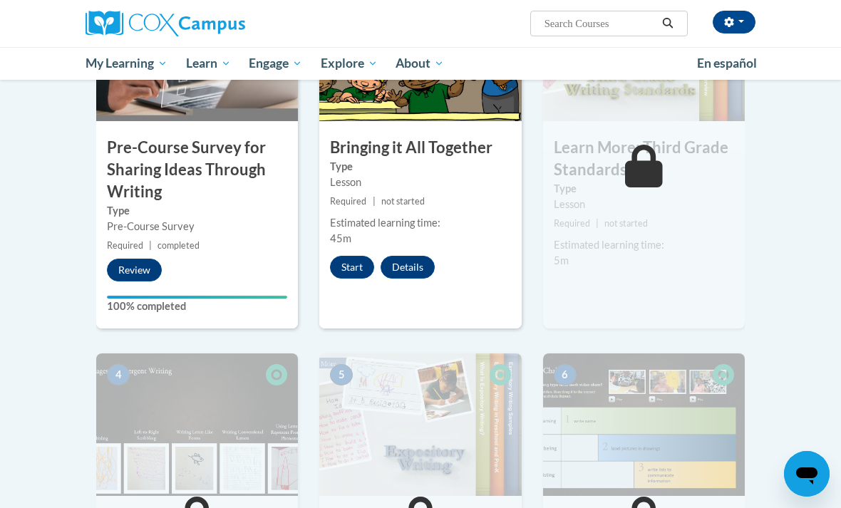
click at [351, 259] on button "Start" at bounding box center [352, 267] width 44 height 23
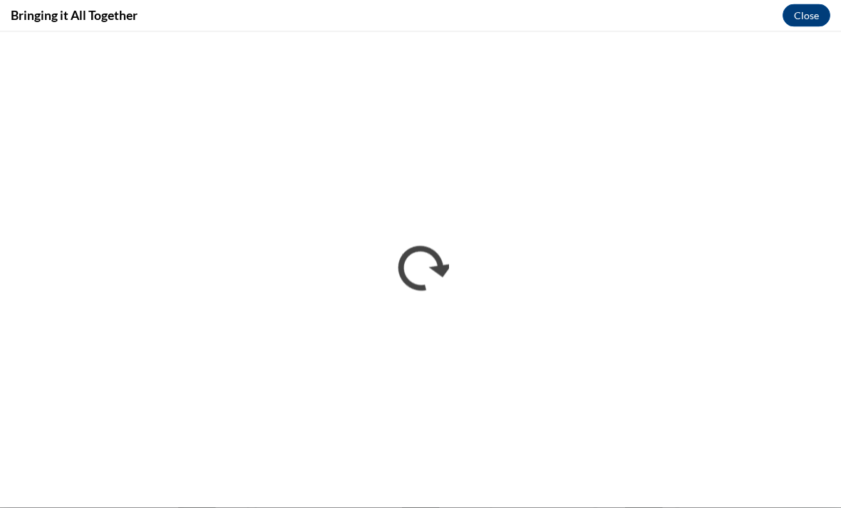
scroll to position [446, 0]
